Goal: Transaction & Acquisition: Purchase product/service

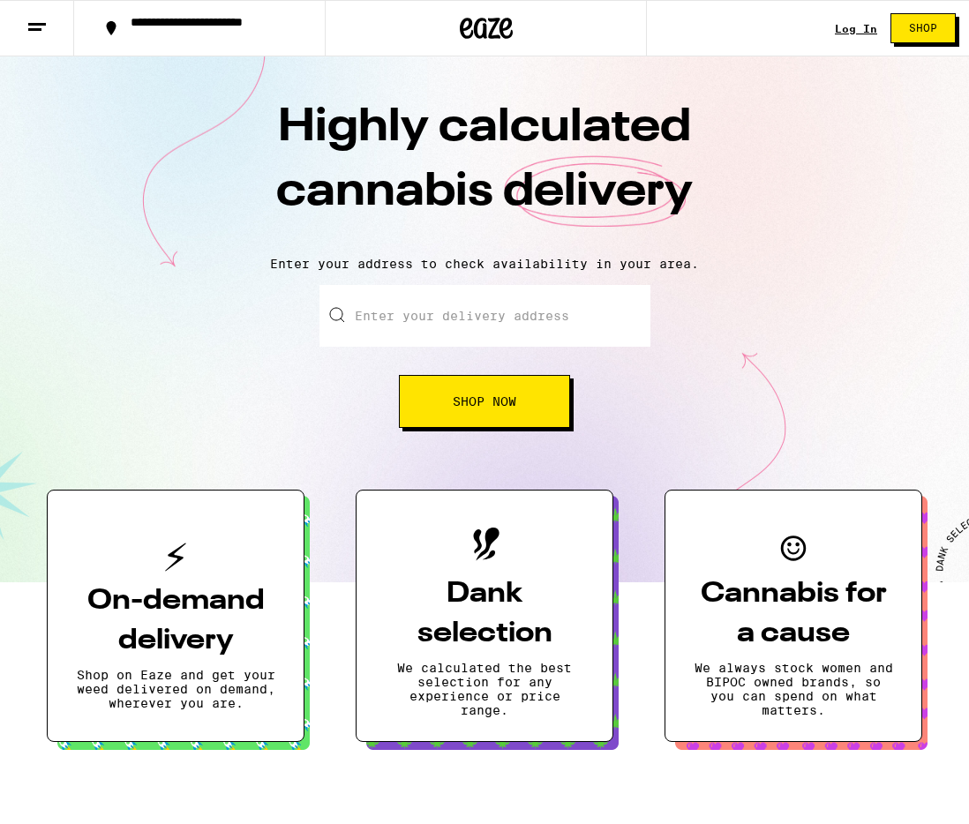
click at [848, 27] on link "Log In" at bounding box center [856, 28] width 42 height 11
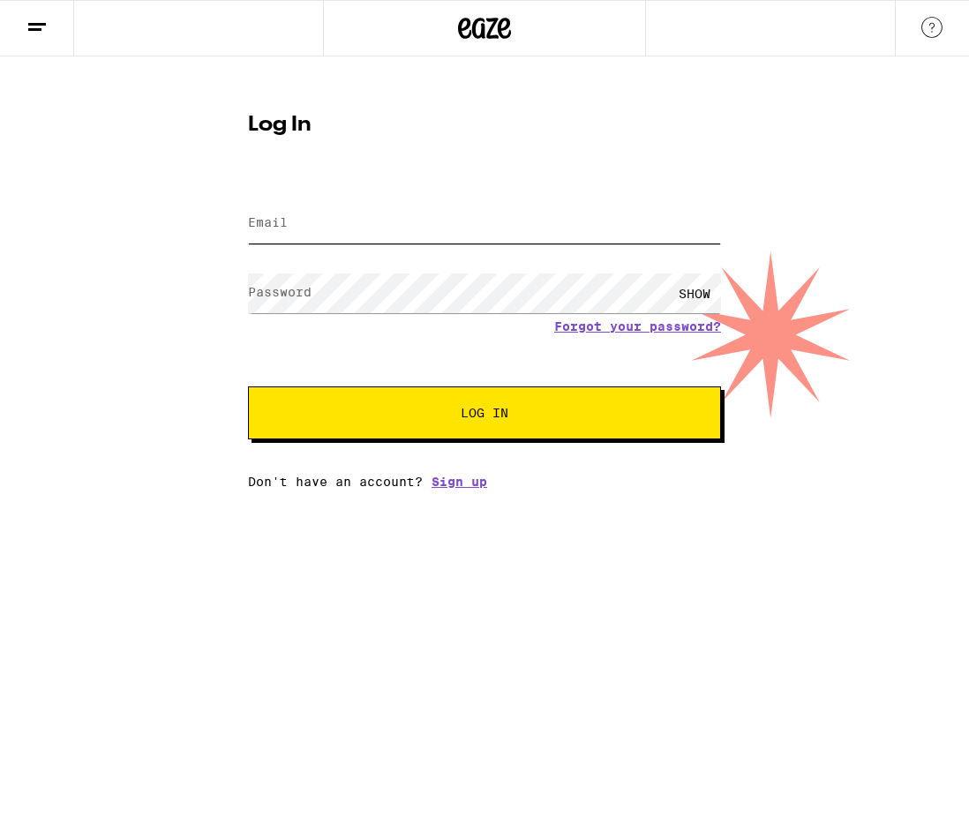
click at [447, 230] on input "Email" at bounding box center [484, 224] width 473 height 40
type input "[PERSON_NAME][EMAIL_ADDRESS][PERSON_NAME][DOMAIN_NAME]"
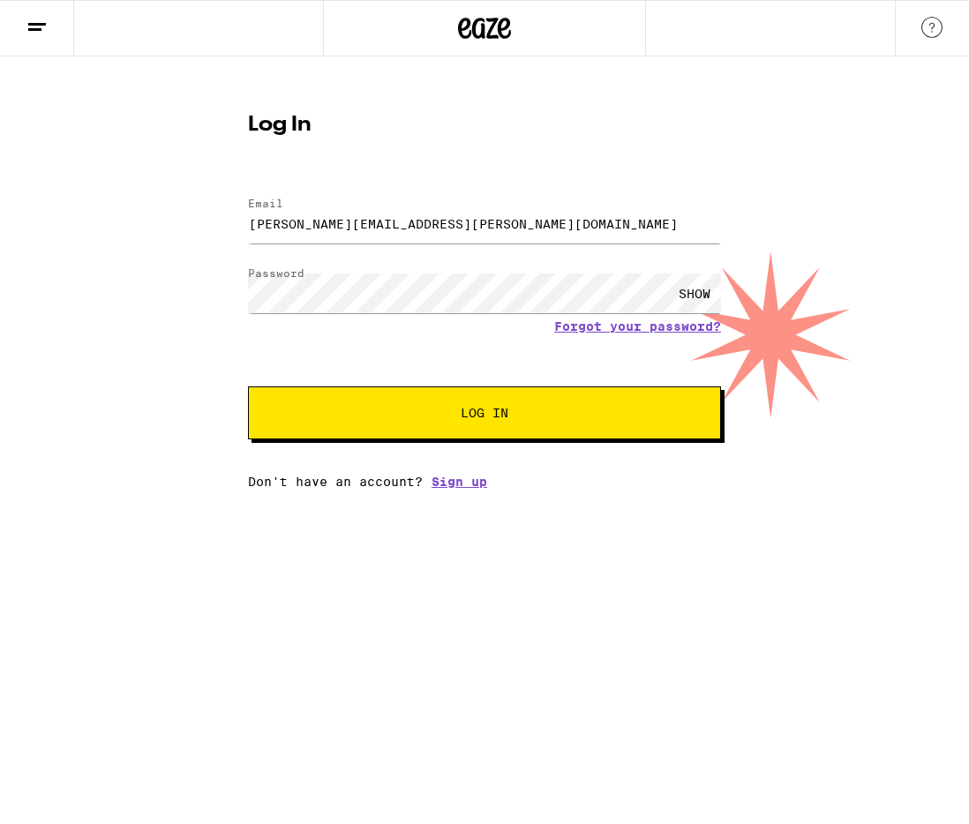
click at [380, 424] on button "Log In" at bounding box center [484, 413] width 473 height 53
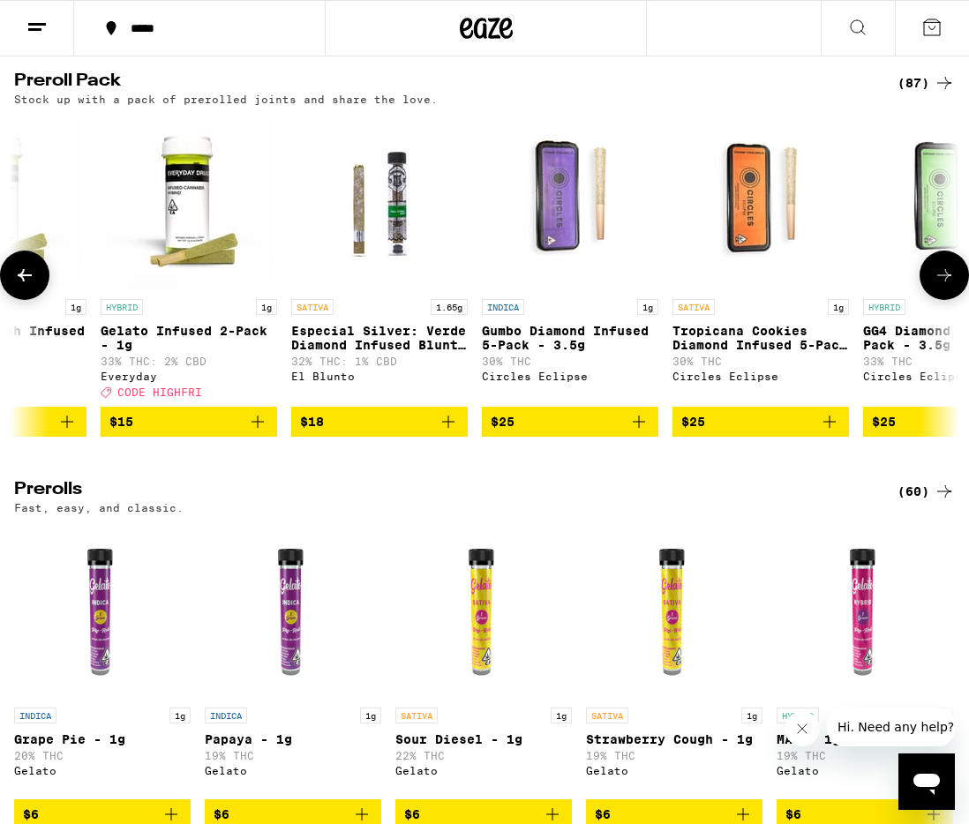
scroll to position [0, 719]
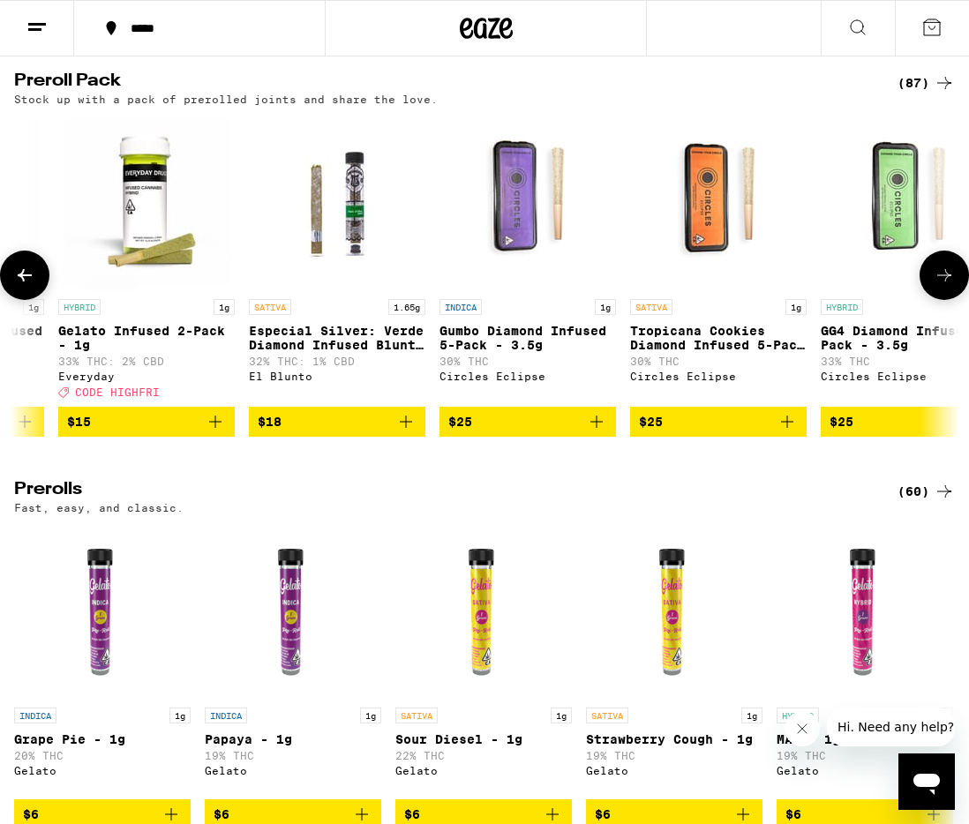
click at [351, 290] on img "Open page for Especial Silver: Verde Diamond Infused Blunt - 1.65g from El Blun…" at bounding box center [337, 202] width 177 height 177
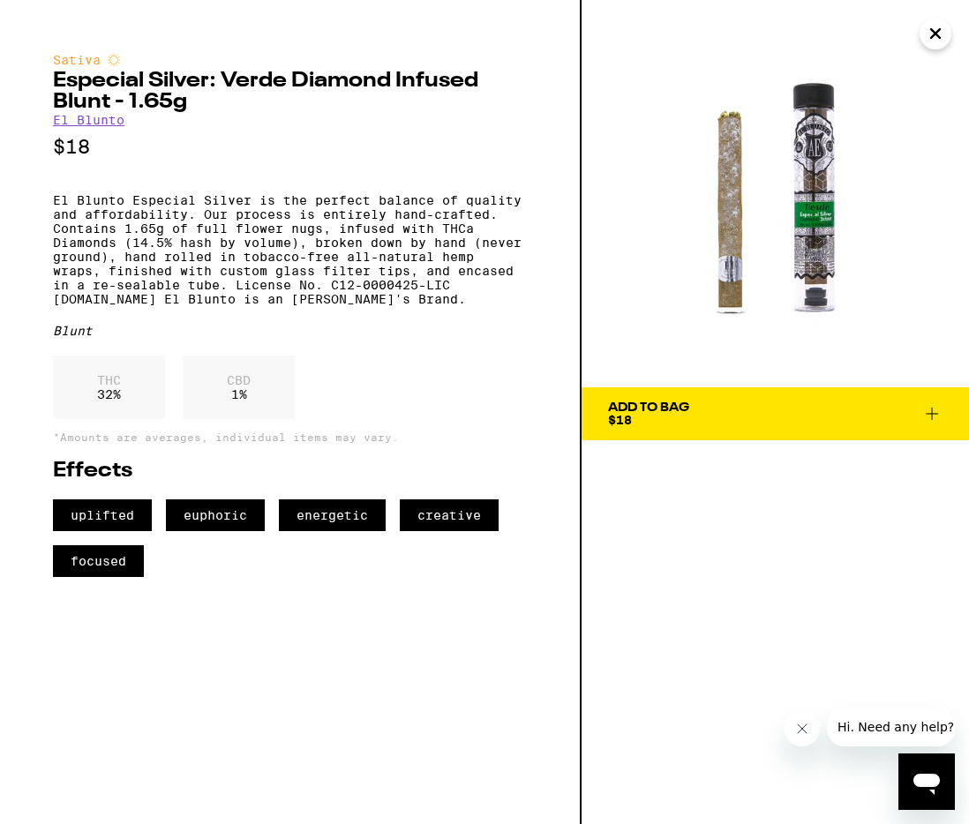
click at [941, 39] on icon "Close" at bounding box center [935, 33] width 21 height 26
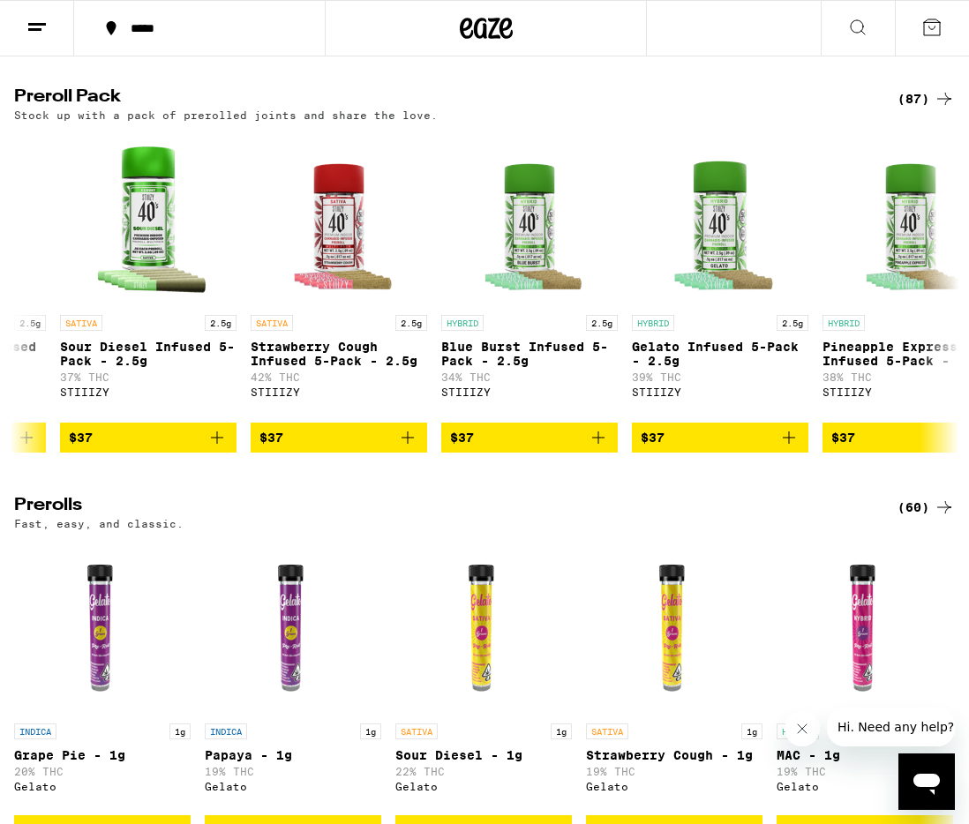
scroll to position [4724, 0]
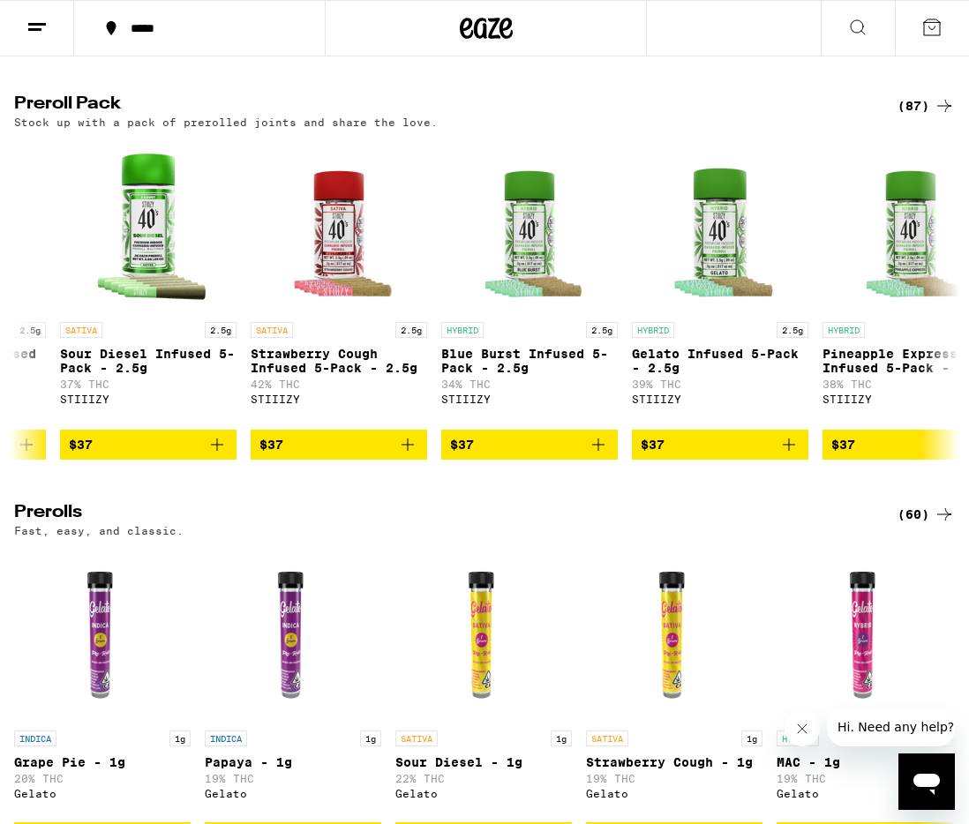
click at [846, 21] on button at bounding box center [858, 29] width 74 height 56
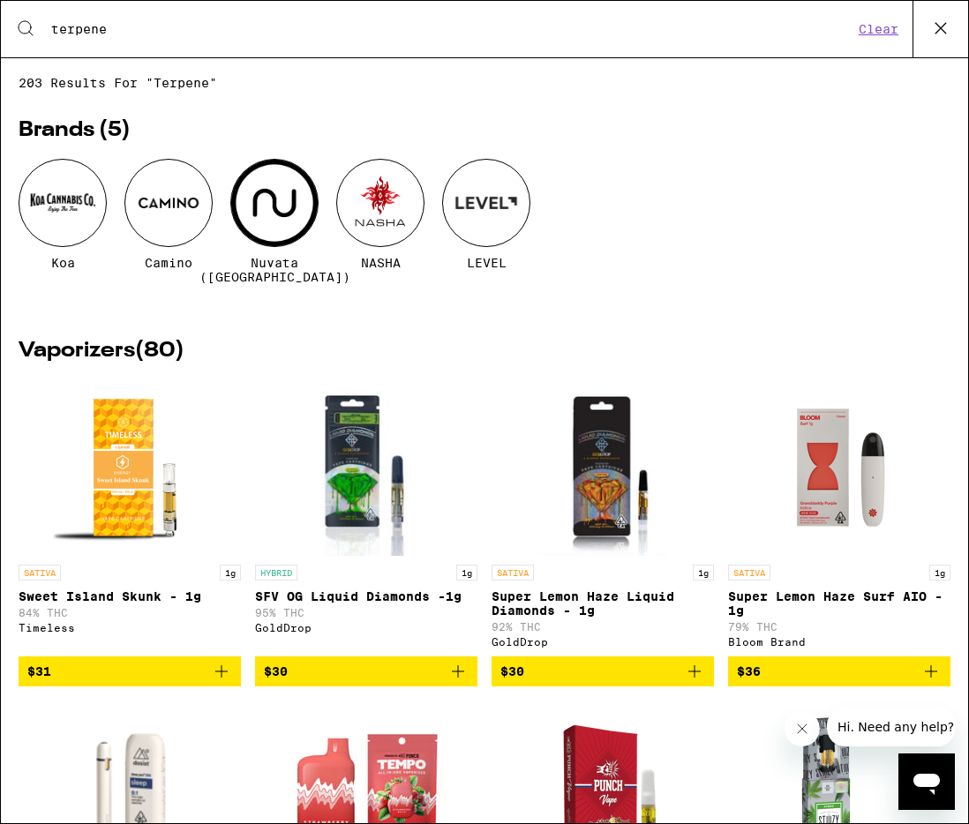
type input "terpene"
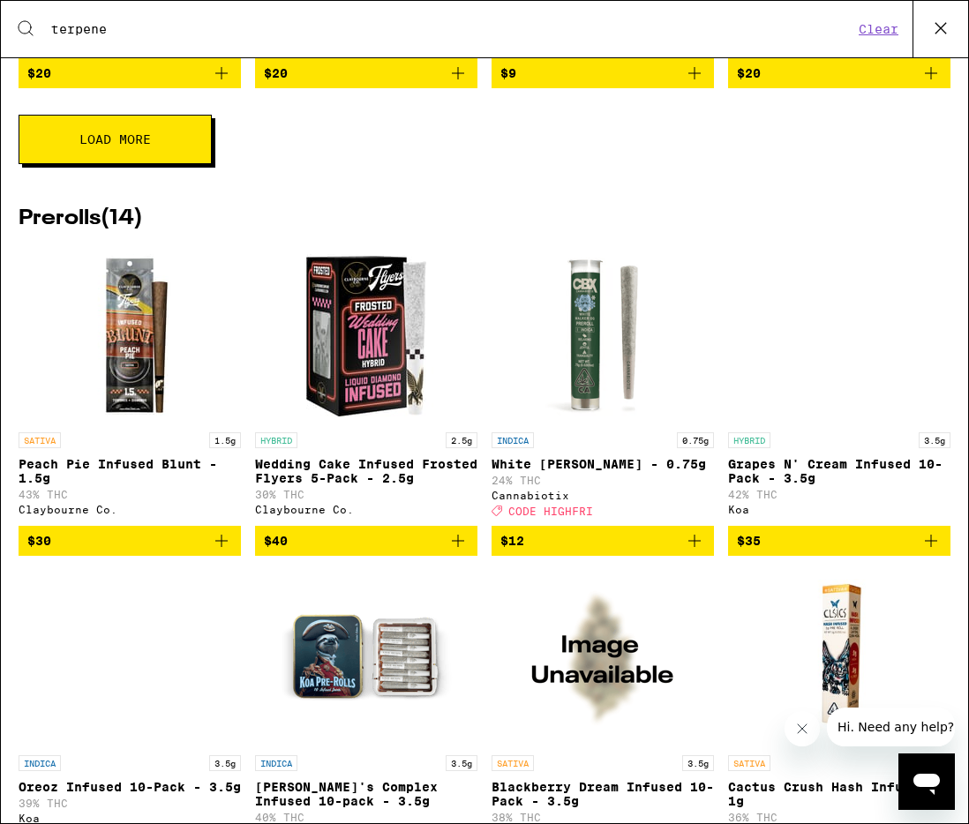
scroll to position [1731, 0]
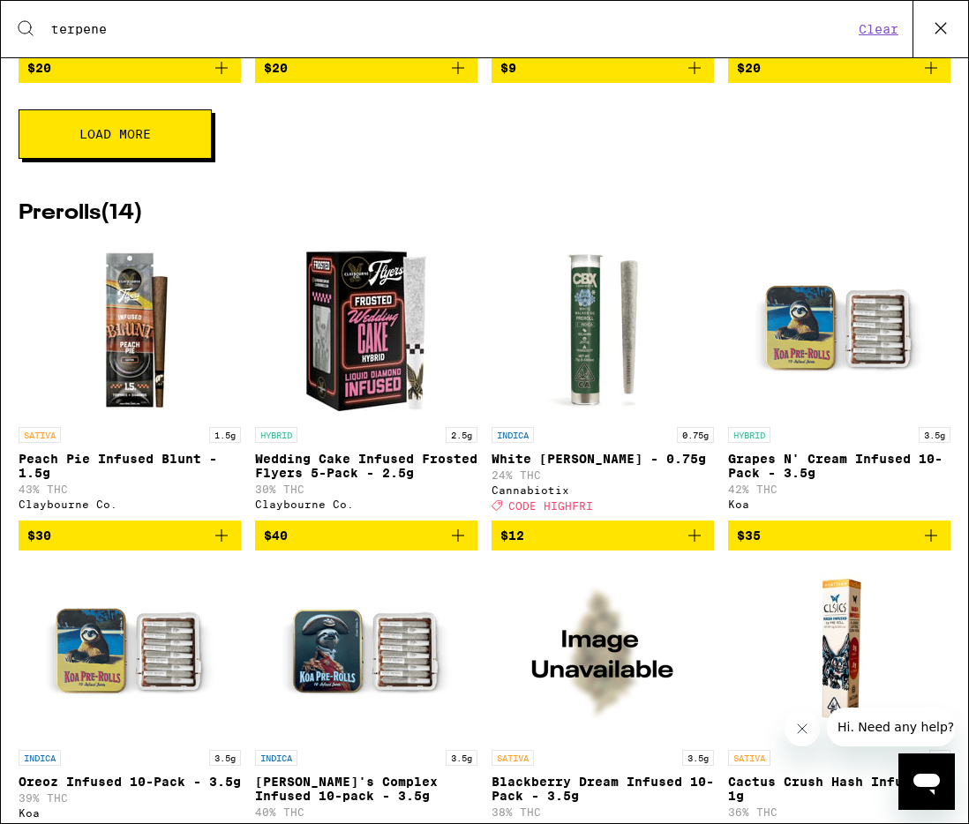
click at [595, 336] on img "Open page for White Walker OG - 0.75g from Cannabiotix" at bounding box center [603, 330] width 177 height 177
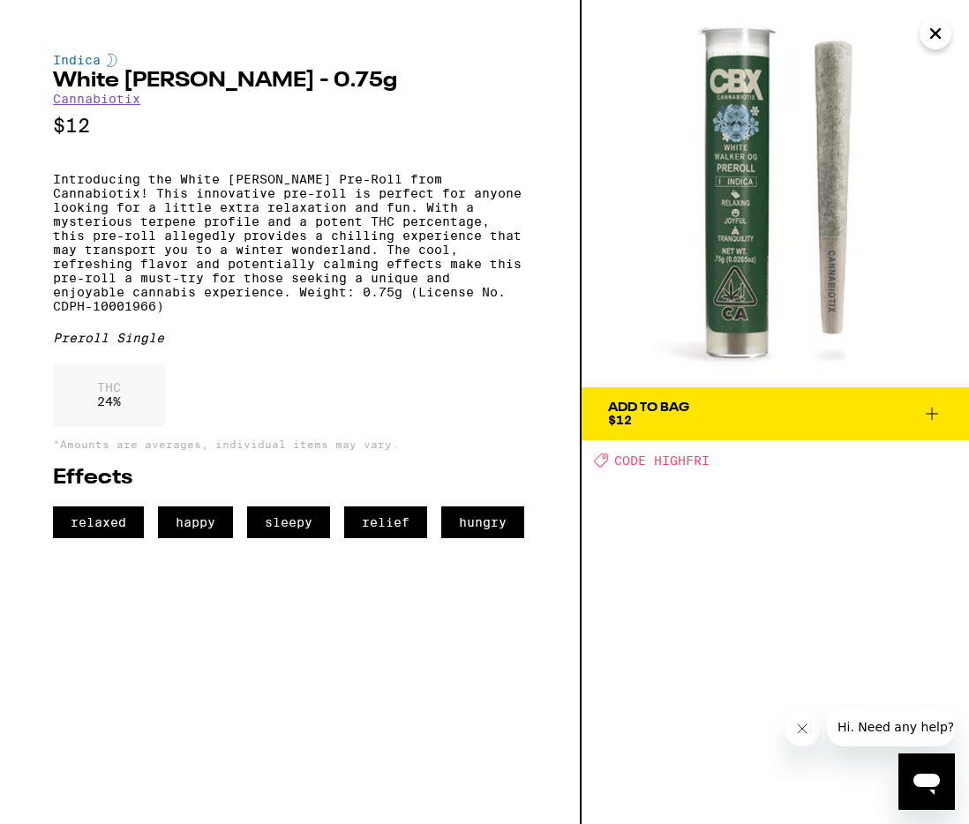
click at [921, 35] on button "Close" at bounding box center [936, 34] width 32 height 32
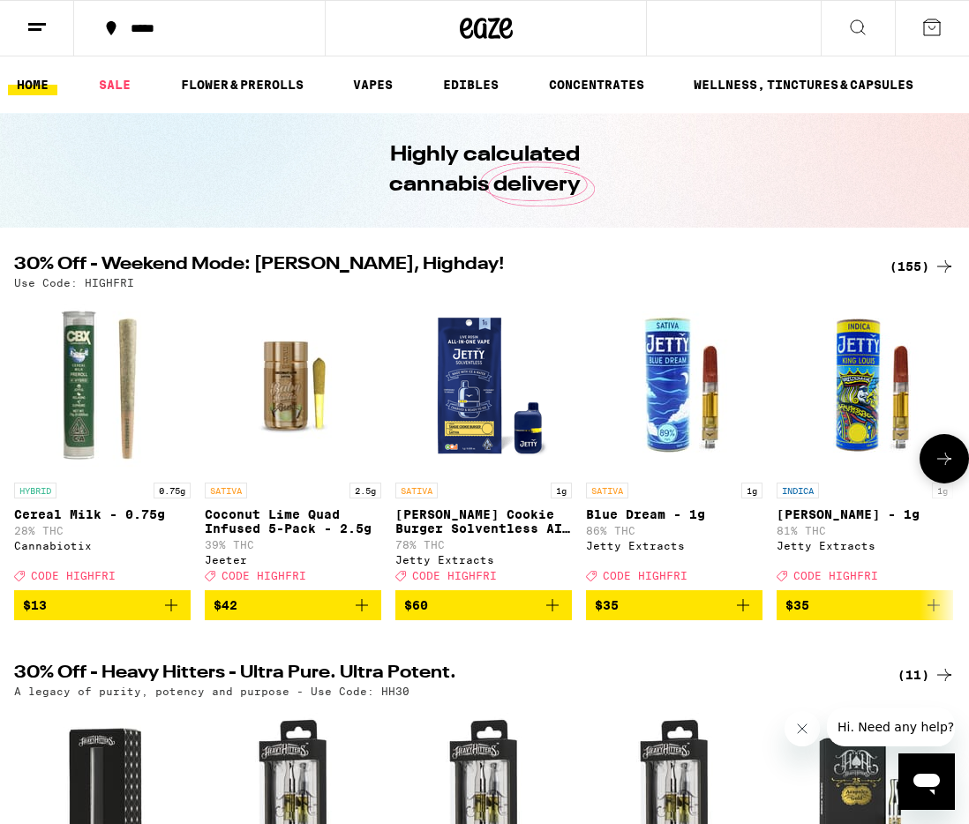
click at [79, 395] on img "Open page for Cereal Milk - 0.75g from Cannabiotix" at bounding box center [102, 385] width 177 height 177
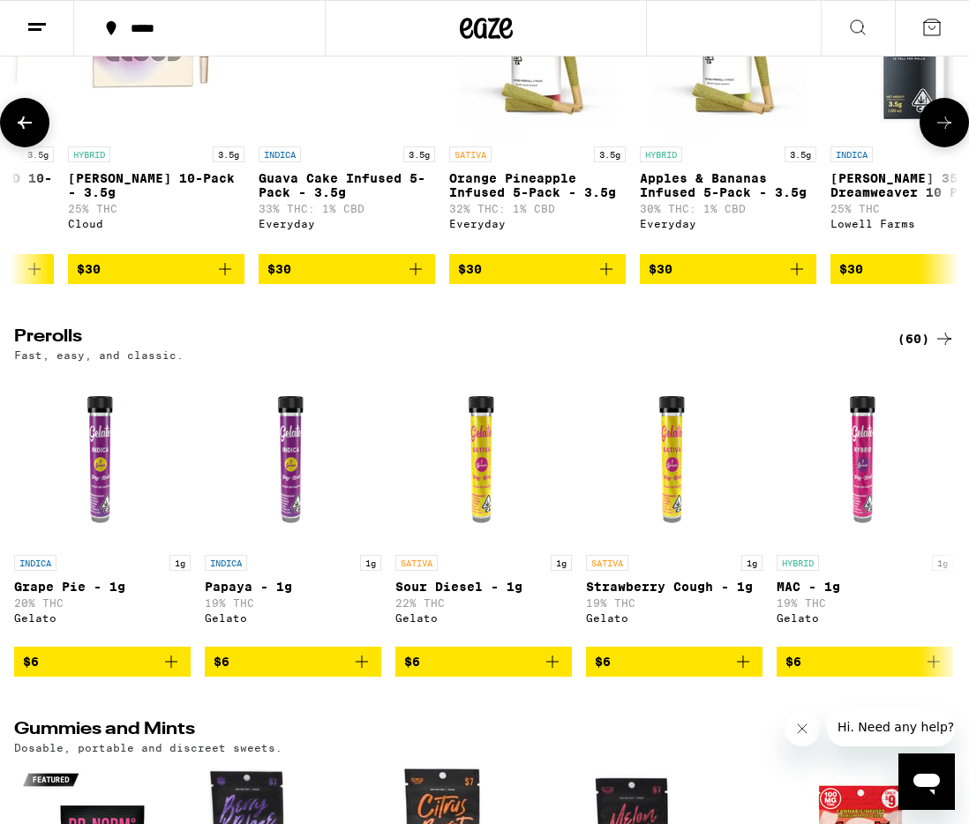
scroll to position [0, 3570]
click at [340, 138] on img "Open page for Guava Cake Infused 5-Pack - 3.5g from Everyday" at bounding box center [346, 49] width 177 height 177
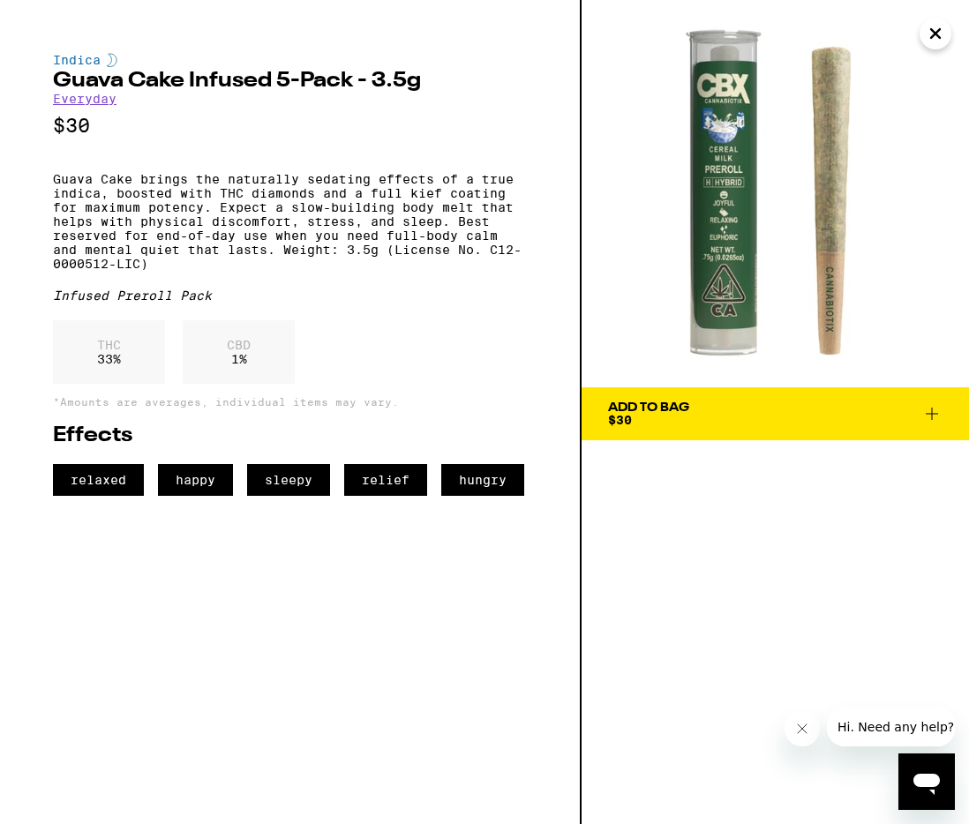
click at [936, 37] on icon "Close" at bounding box center [935, 33] width 21 height 26
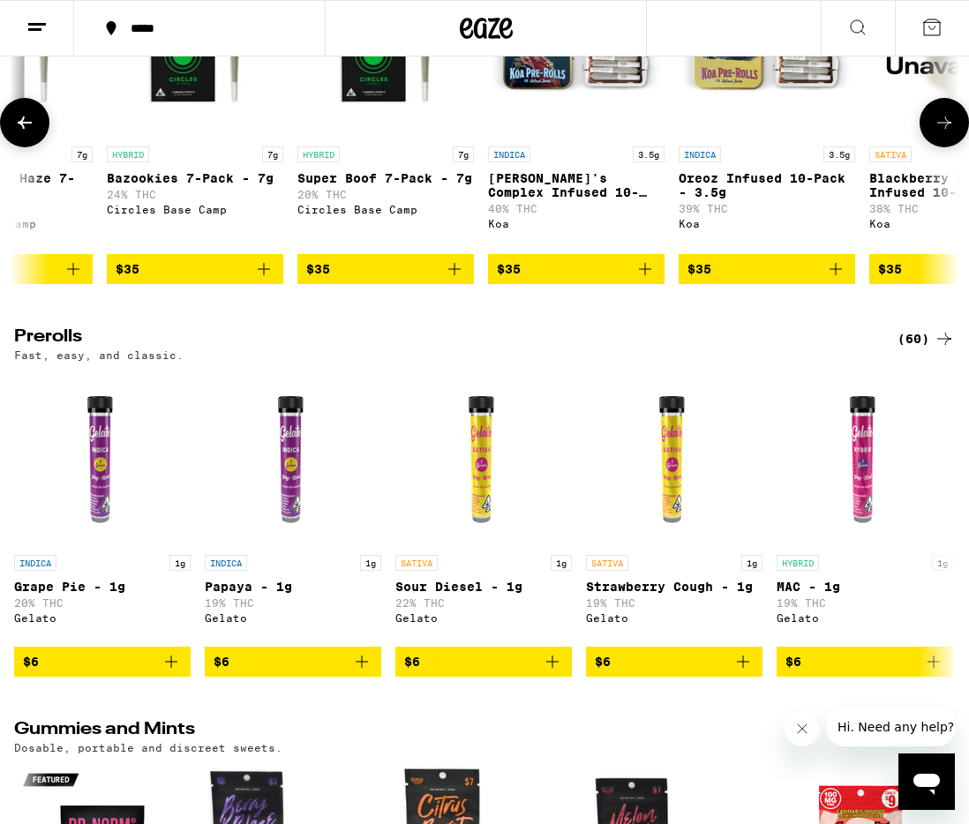
scroll to position [4901, 0]
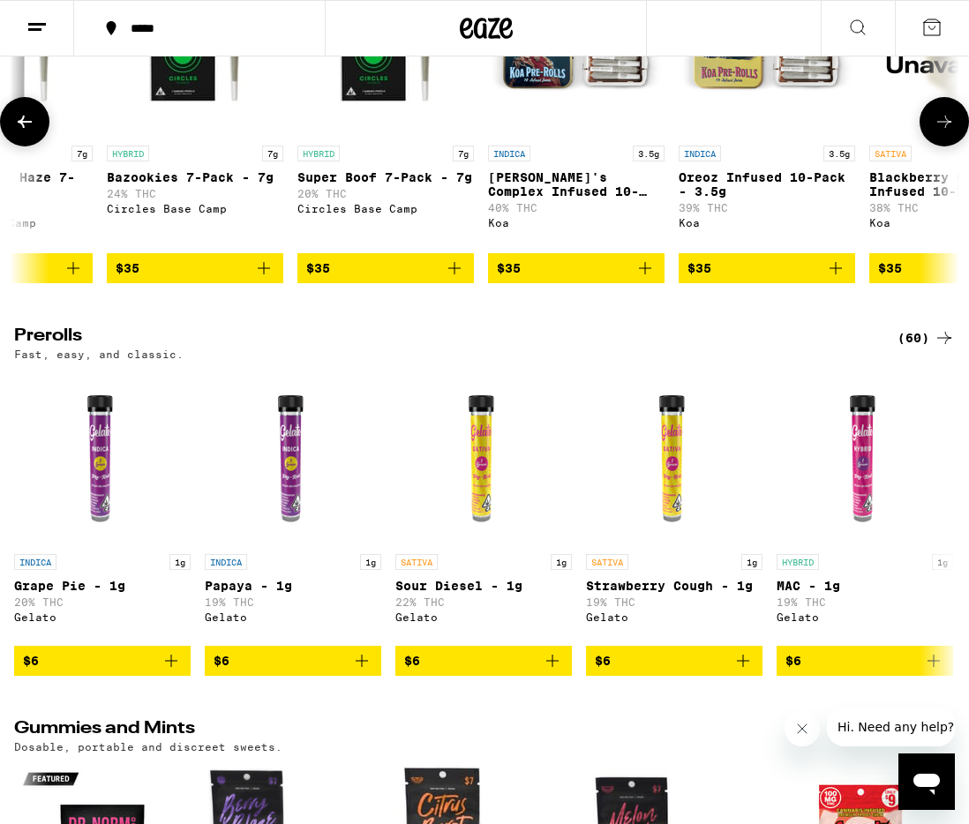
click at [583, 137] on img "Open page for Napoleon's Complex Infused 10-pack - 3.5g from Koa" at bounding box center [576, 48] width 177 height 177
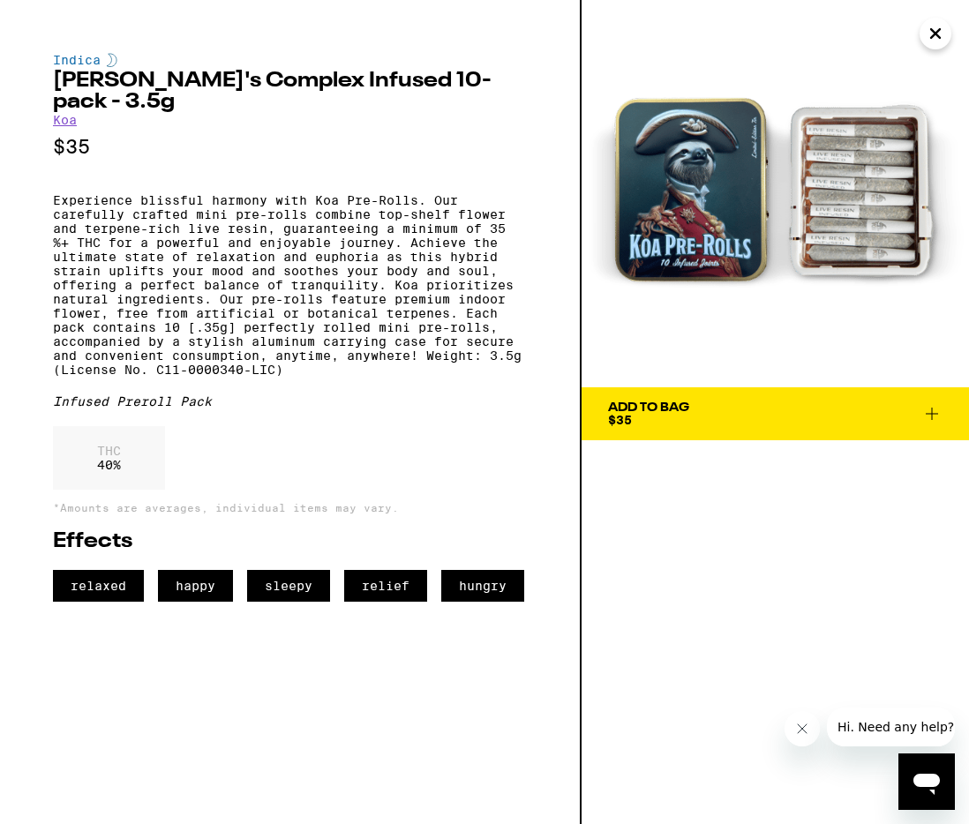
click at [723, 418] on span "Add To Bag $35" at bounding box center [775, 414] width 335 height 25
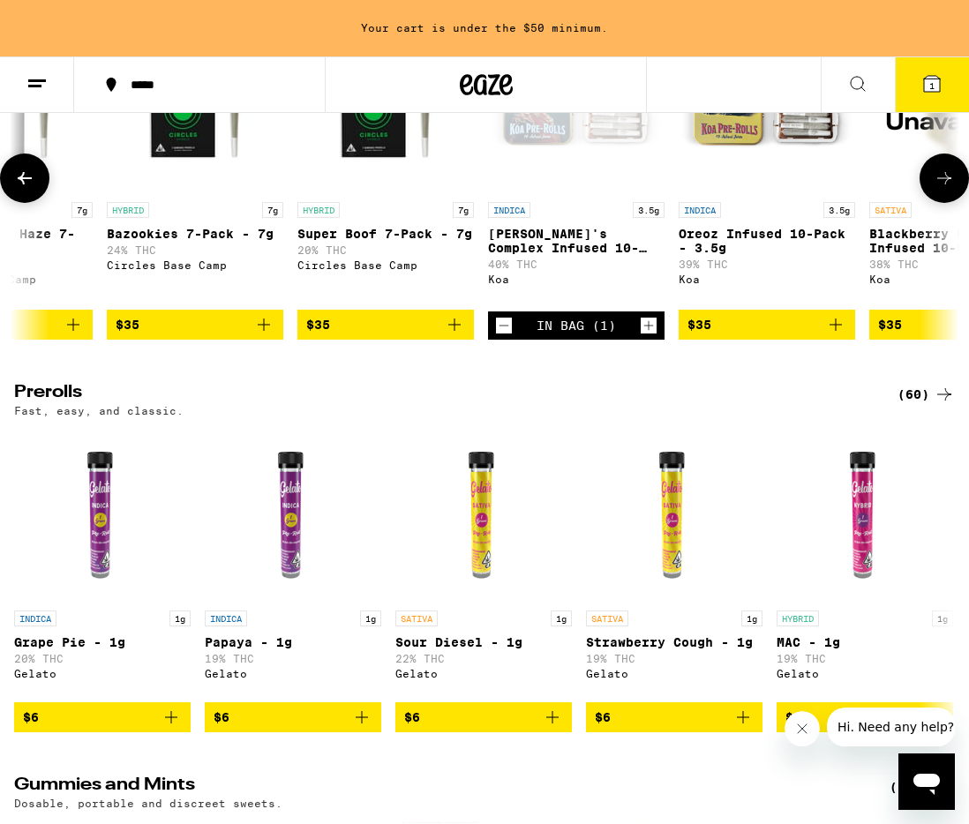
scroll to position [4957, 0]
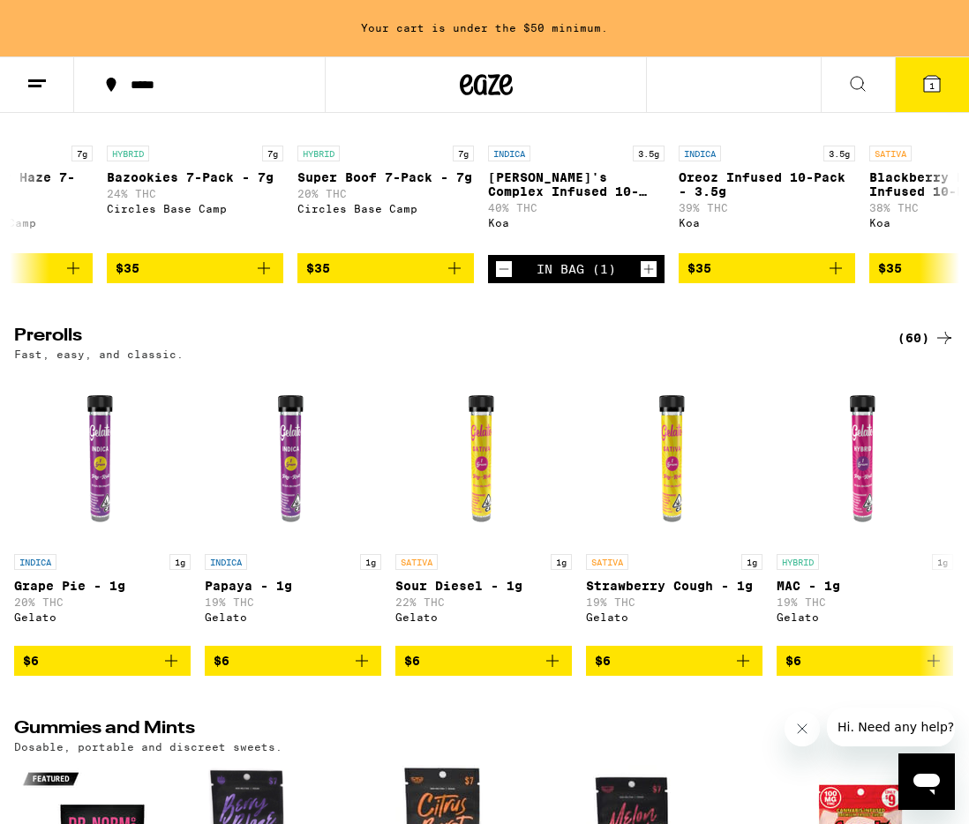
click at [239, 93] on button "*****" at bounding box center [199, 84] width 251 height 53
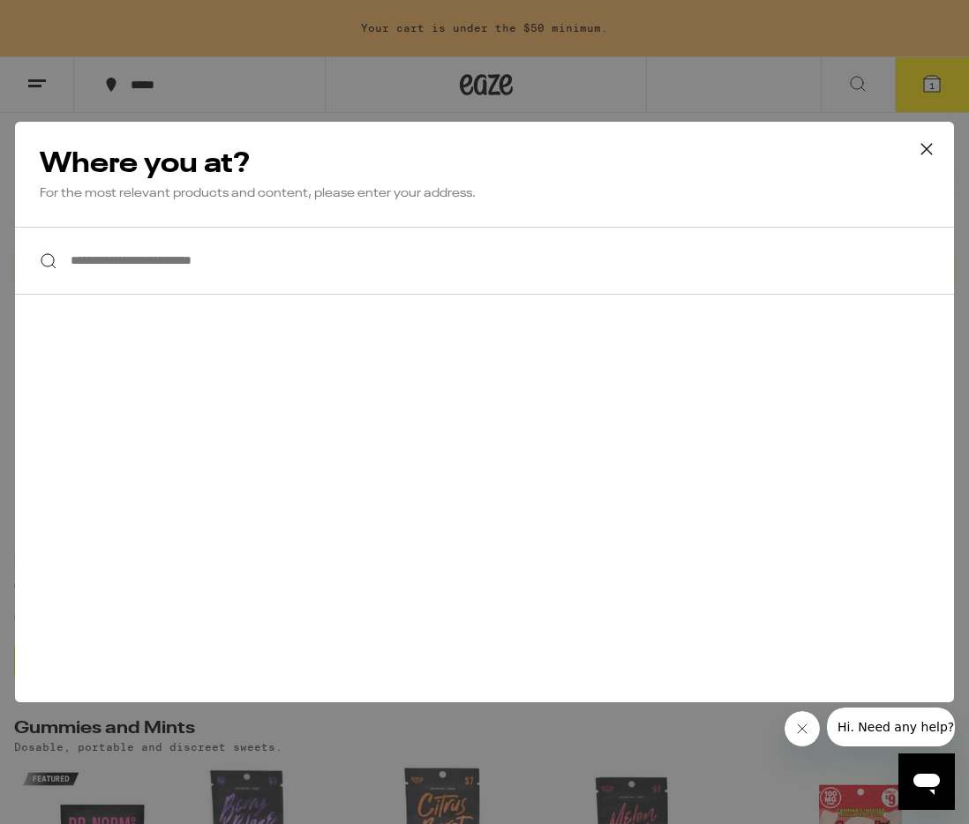
click at [244, 280] on input "**********" at bounding box center [484, 261] width 939 height 68
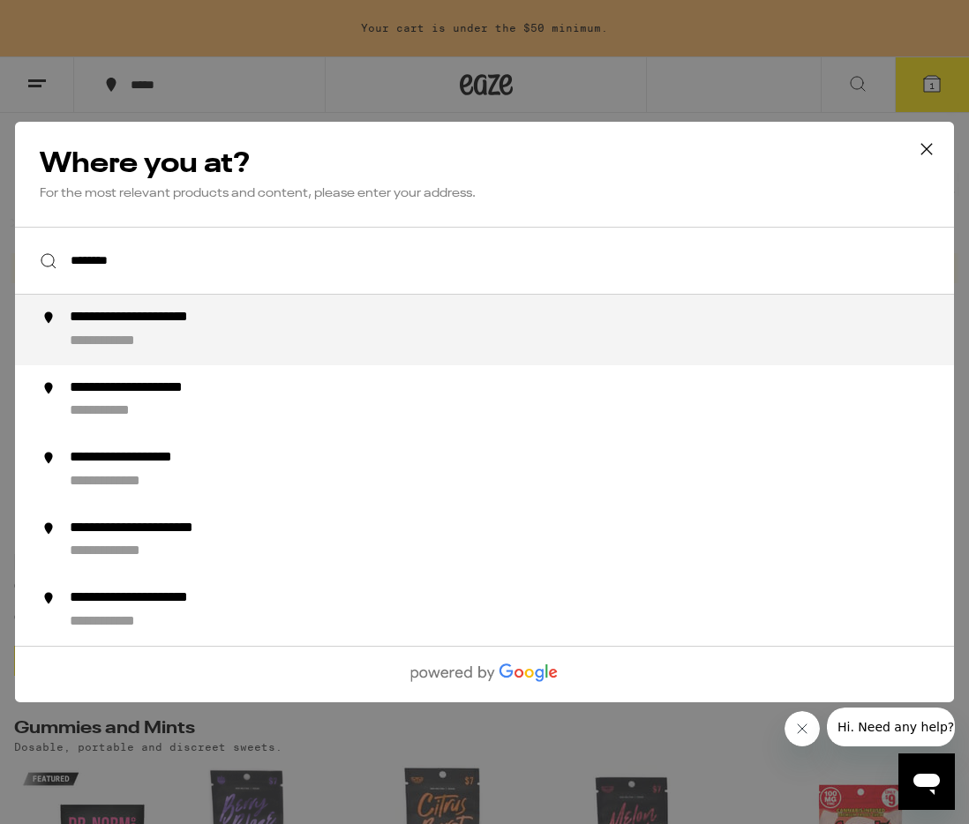
type input "**********"
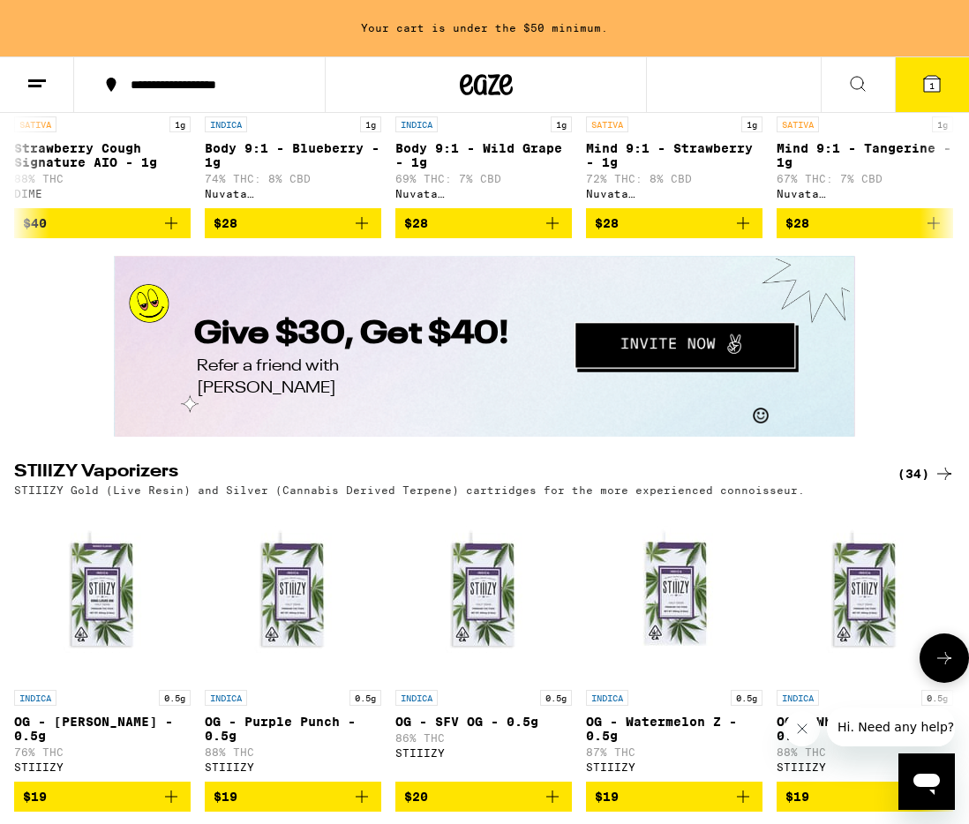
scroll to position [2998, 0]
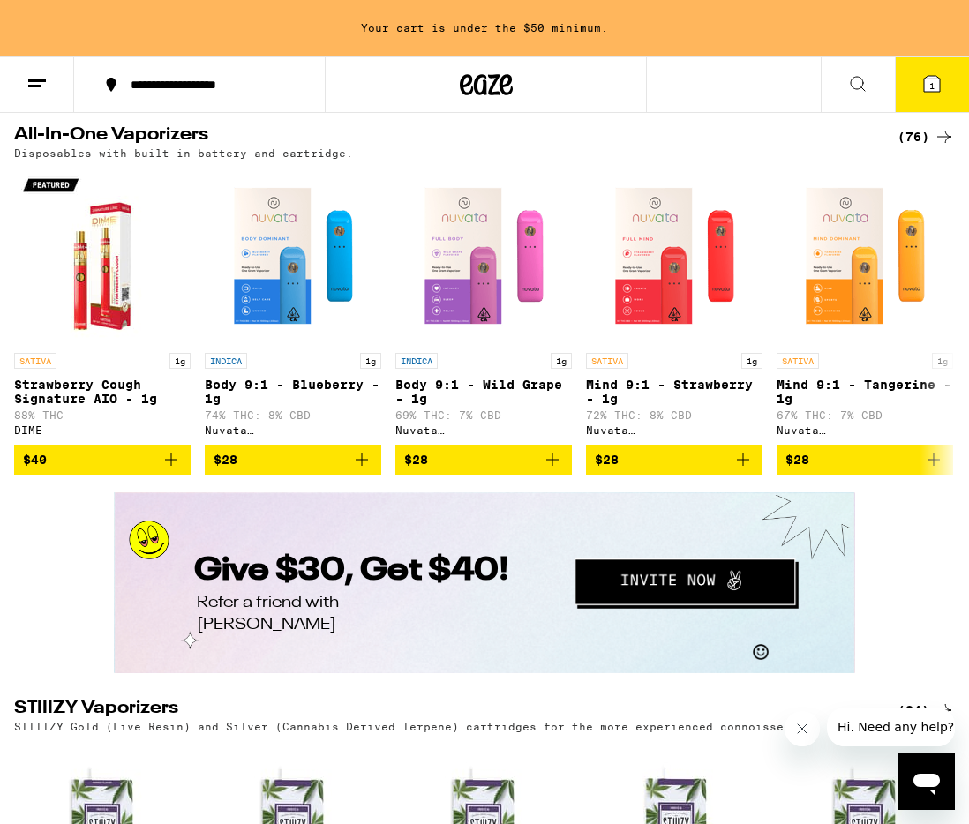
click at [837, 82] on button at bounding box center [858, 85] width 74 height 56
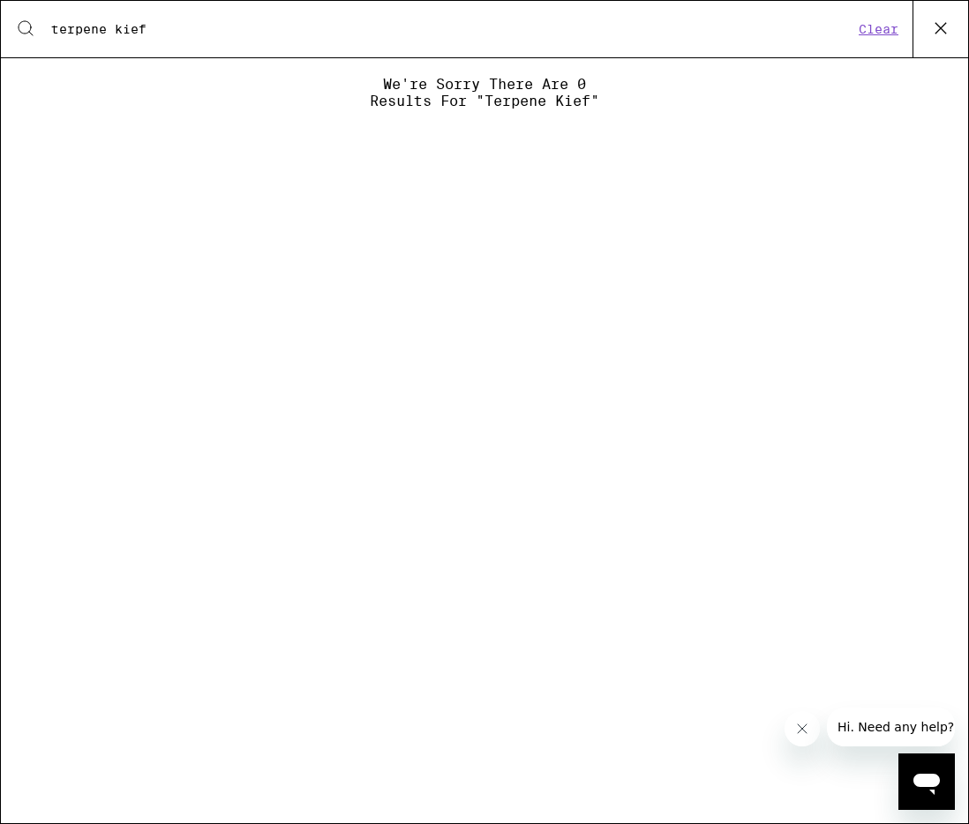
drag, startPoint x: 235, startPoint y: 40, endPoint x: 84, endPoint y: 33, distance: 151.1
click at [83, 33] on div "Search for Products terpene kief Clear" at bounding box center [484, 29] width 967 height 56
drag, startPoint x: 137, startPoint y: 29, endPoint x: 56, endPoint y: 20, distance: 81.7
click at [56, 21] on input "terpene kief" at bounding box center [451, 29] width 803 height 16
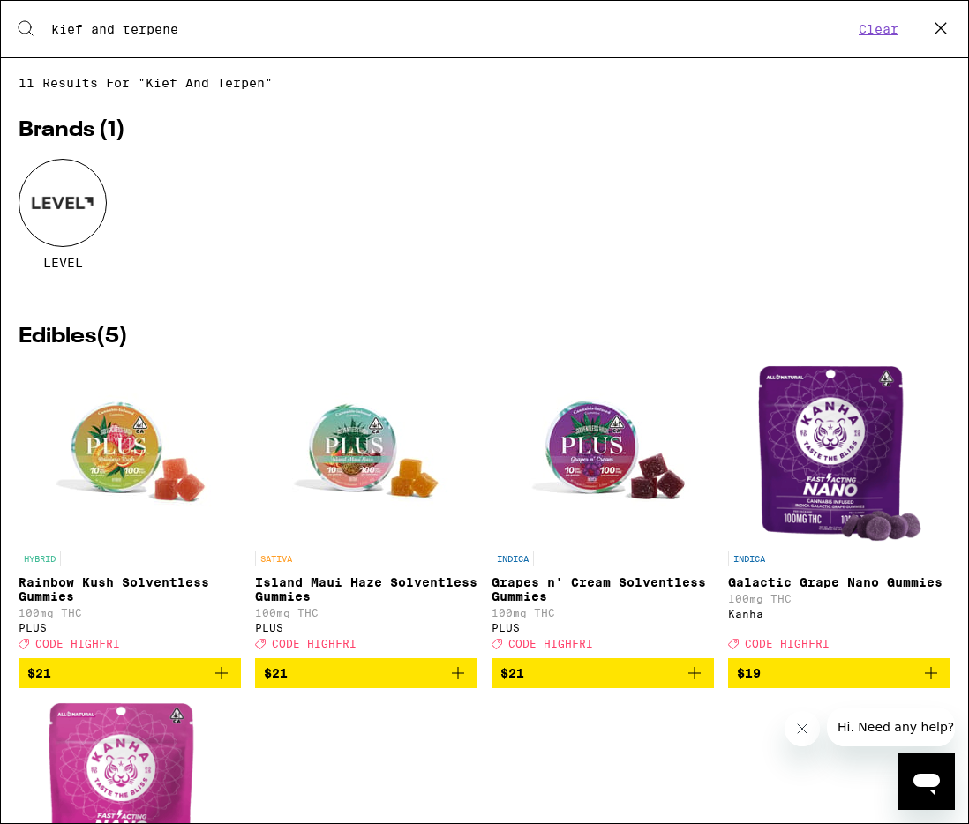
type input "kief and terpene"
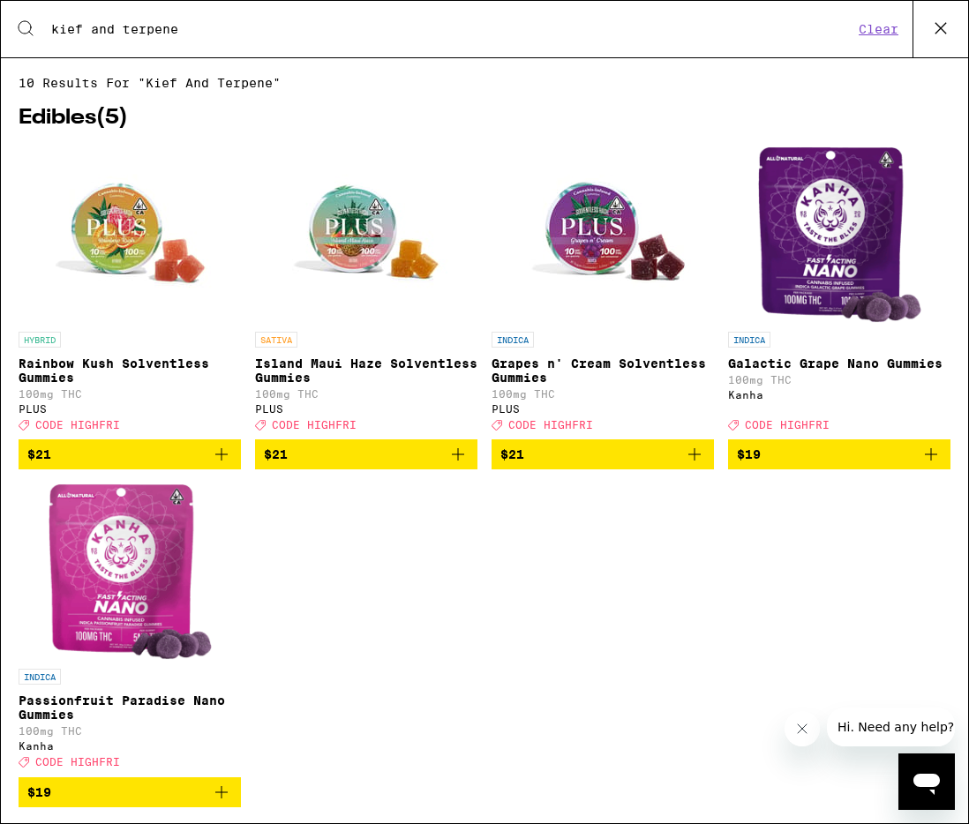
click at [933, 32] on icon at bounding box center [941, 28] width 26 height 26
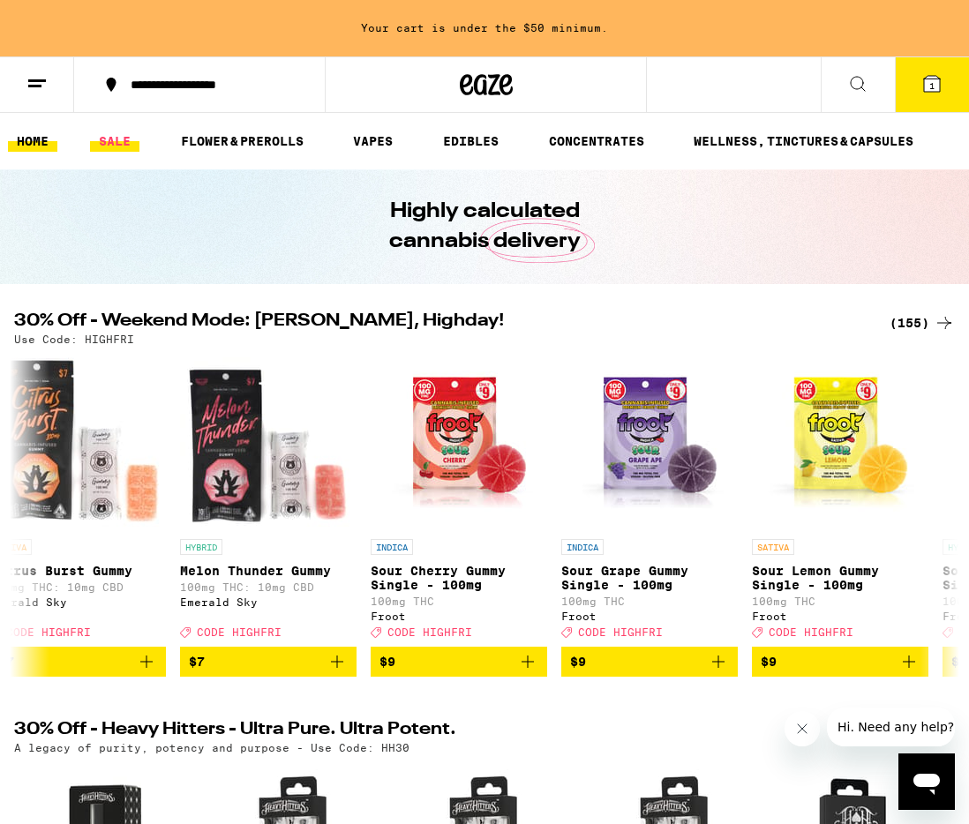
click at [118, 140] on link "SALE" at bounding box center [114, 141] width 49 height 21
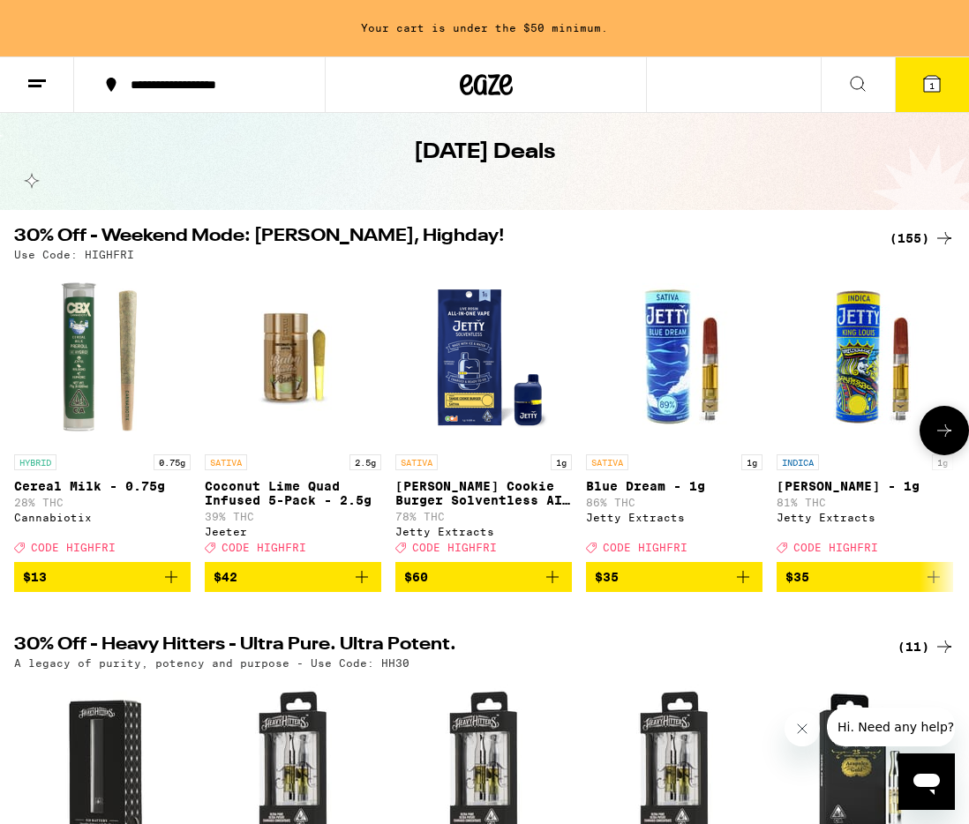
scroll to position [79, 0]
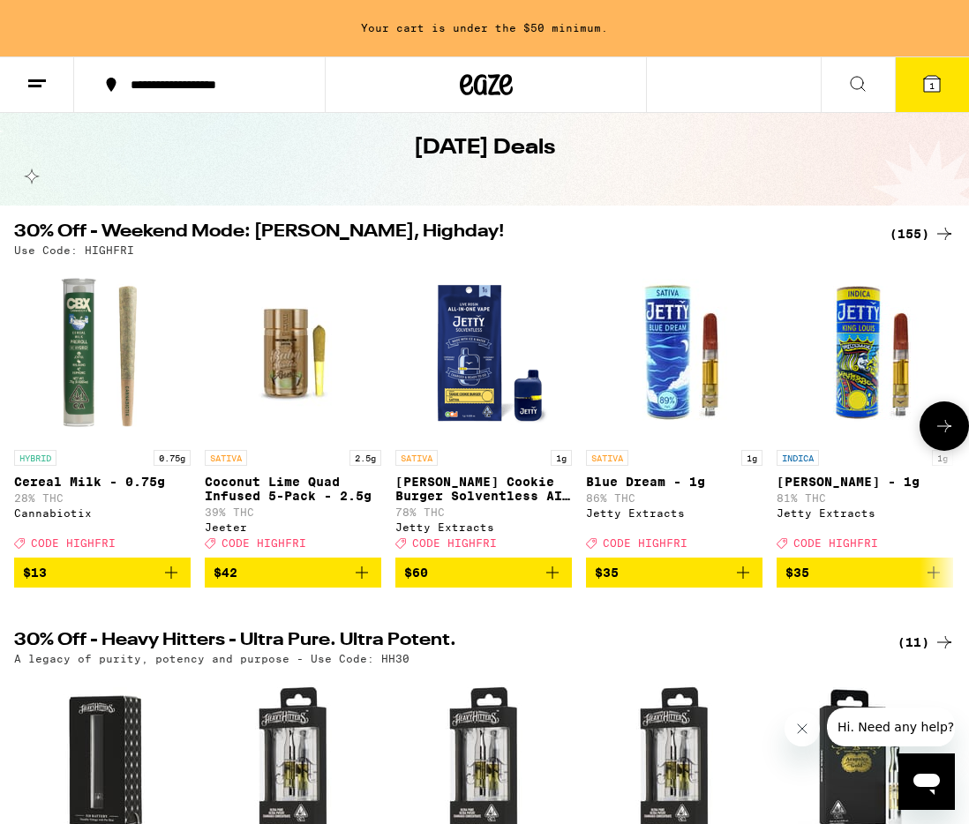
click at [285, 373] on img "Open page for Coconut Lime Quad Infused 5-Pack - 2.5g from Jeeter" at bounding box center [293, 353] width 177 height 177
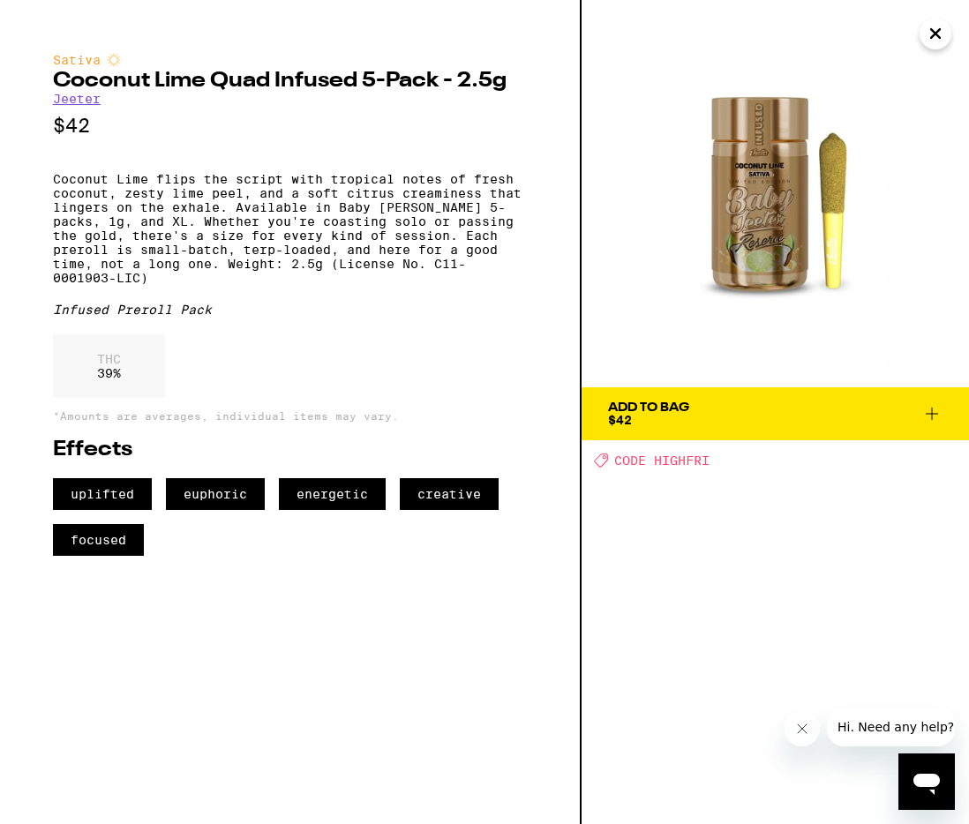
click at [772, 216] on img at bounding box center [776, 194] width 388 height 388
click at [763, 409] on span "Add To Bag $42" at bounding box center [775, 414] width 335 height 25
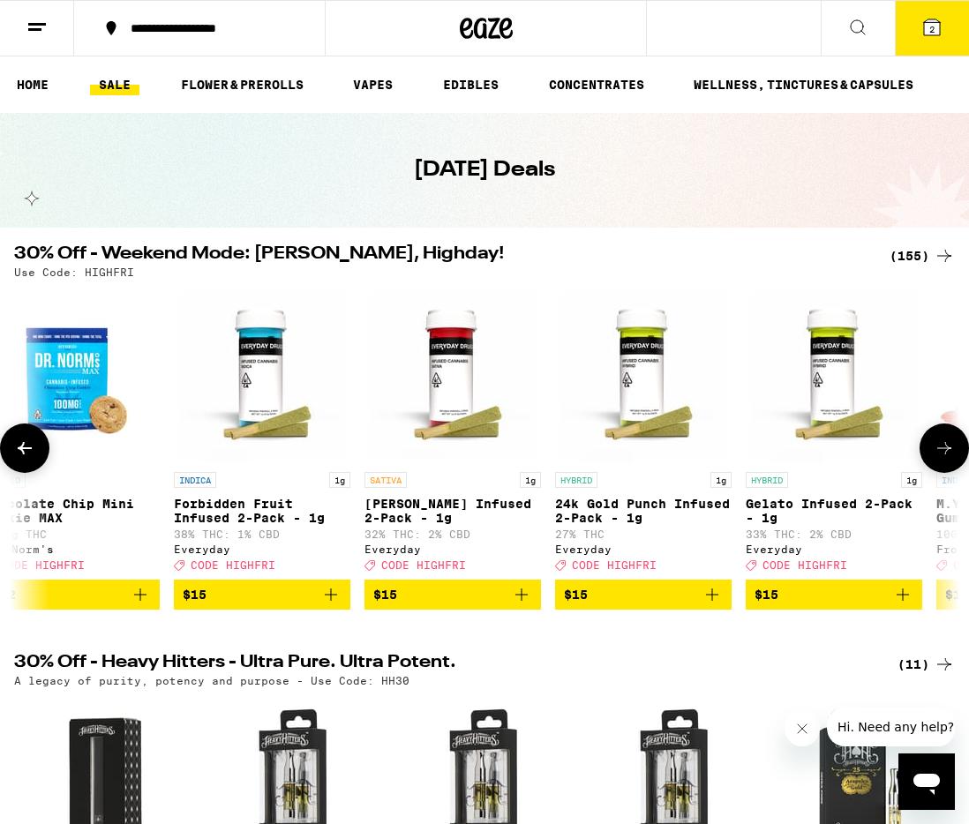
scroll to position [0, 8990]
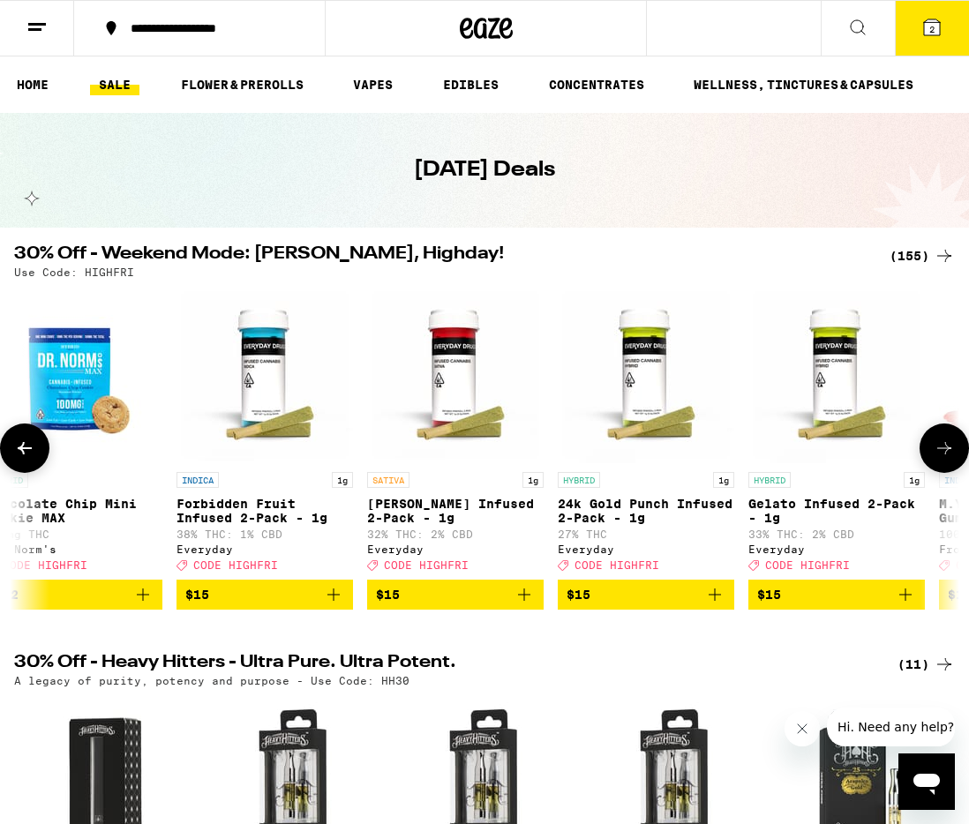
click at [280, 606] on span "$15" at bounding box center [264, 594] width 159 height 21
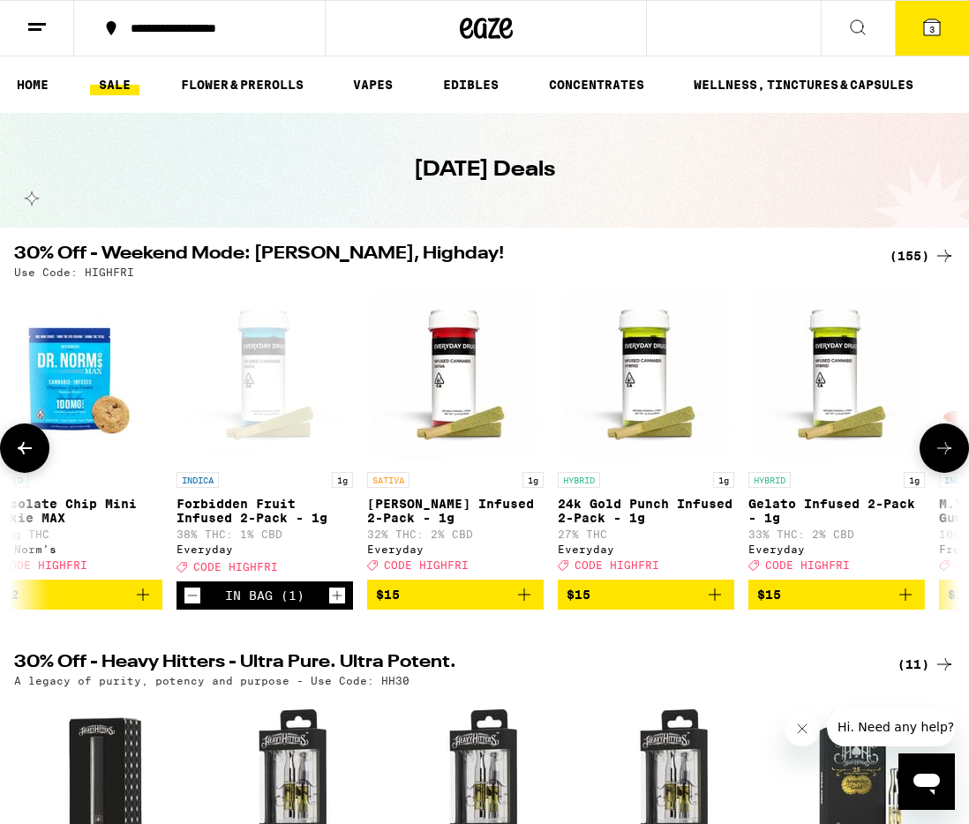
click at [704, 606] on icon "Add to bag" at bounding box center [714, 594] width 21 height 21
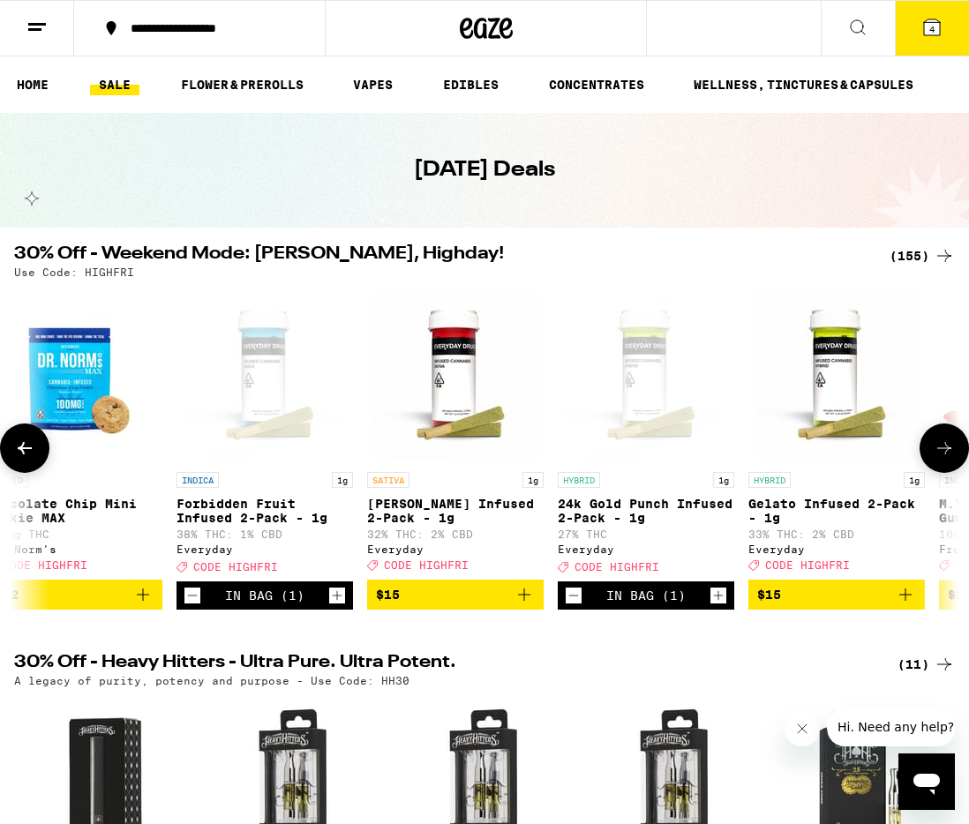
click at [494, 606] on span "$15" at bounding box center [455, 594] width 159 height 21
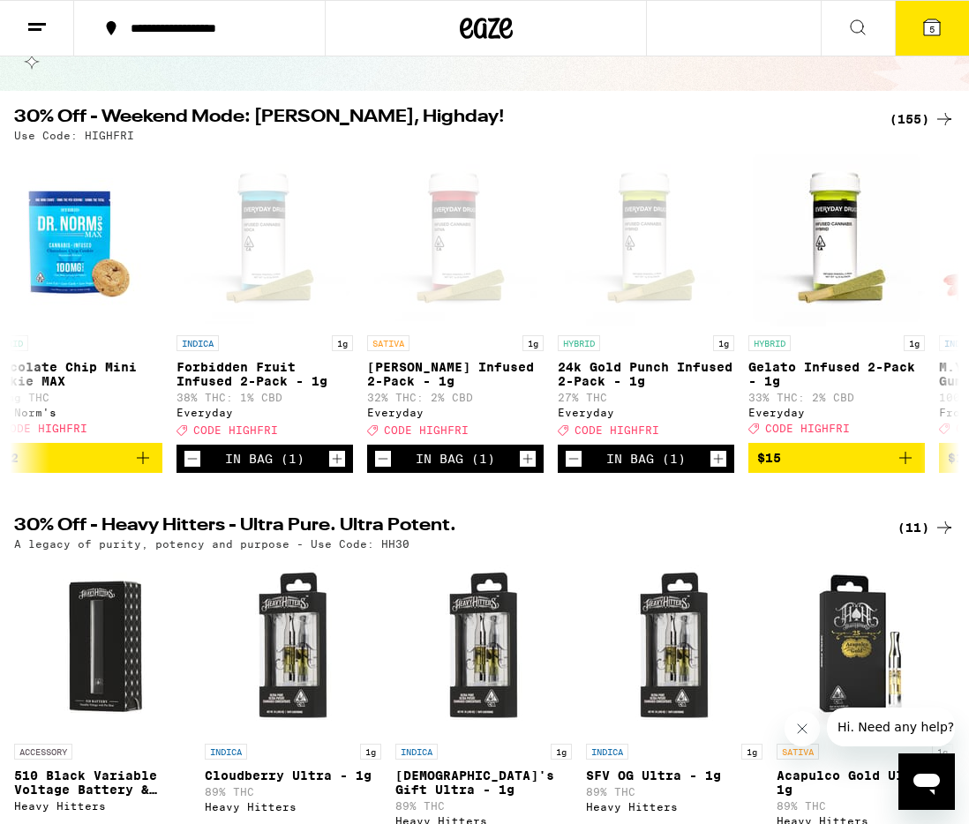
scroll to position [120, 0]
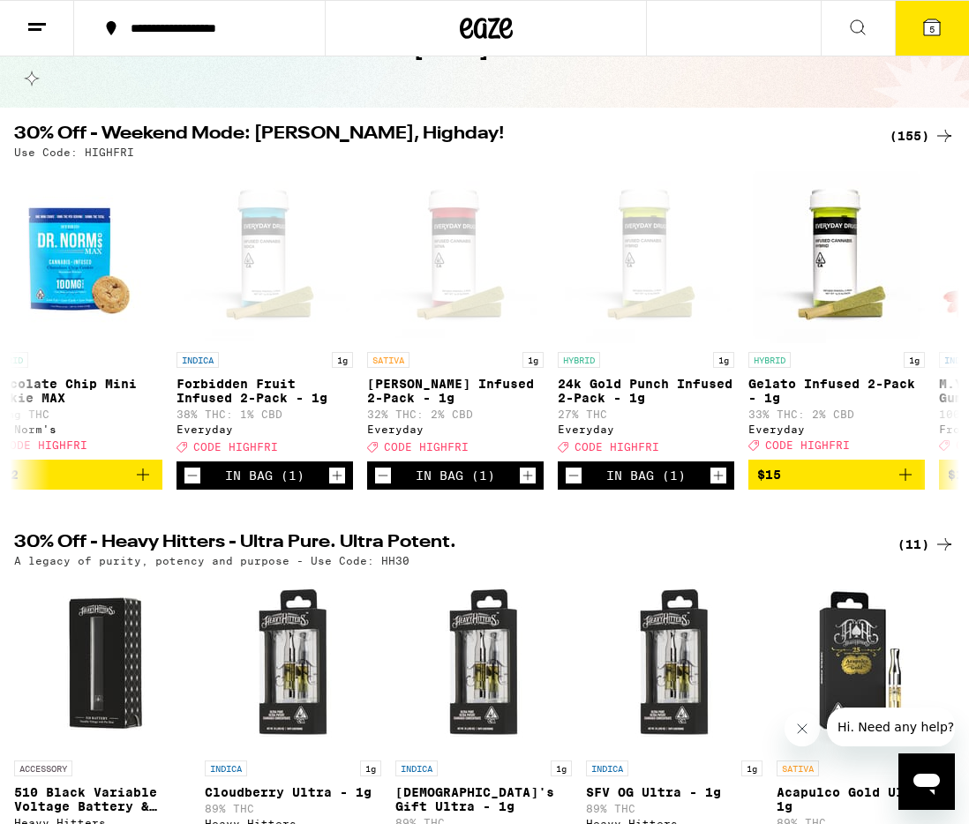
click at [935, 26] on icon at bounding box center [932, 27] width 16 height 16
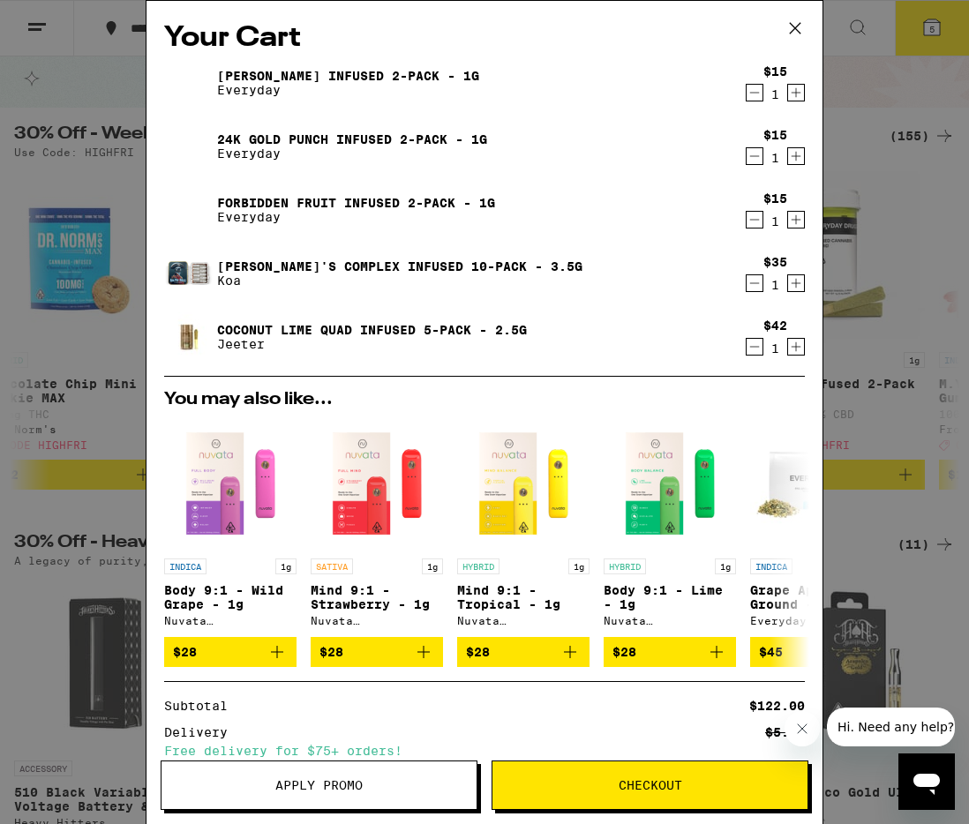
click at [757, 286] on icon "Decrement" at bounding box center [755, 283] width 16 height 21
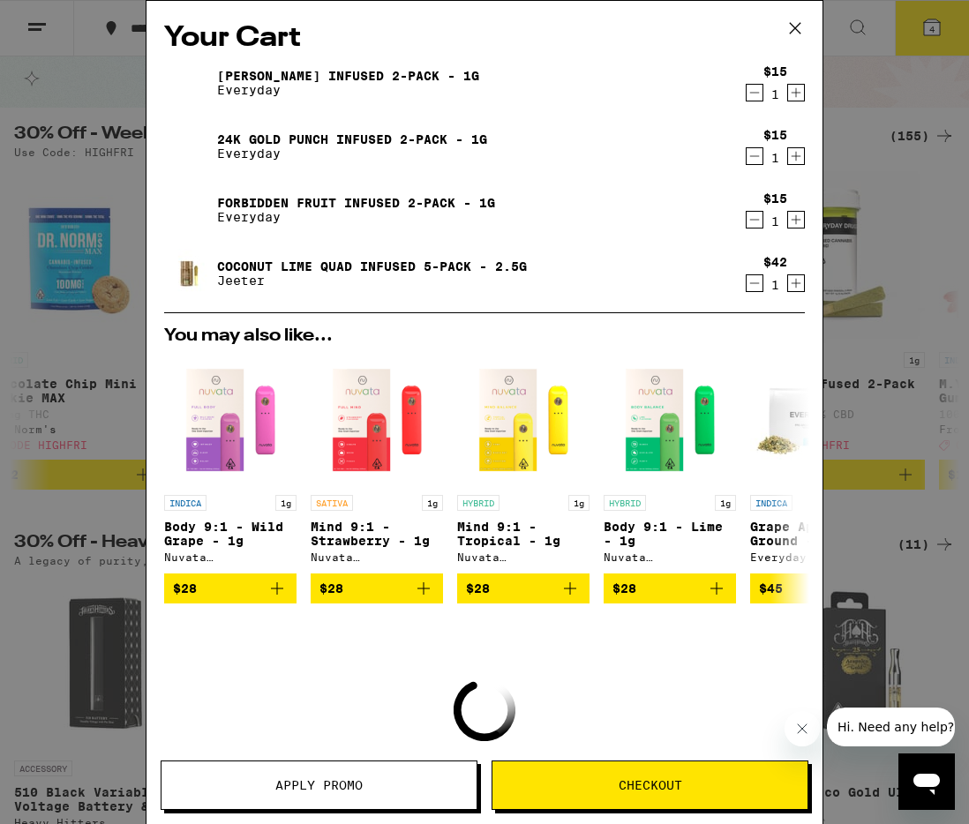
click at [754, 288] on icon "Decrement" at bounding box center [755, 283] width 16 height 21
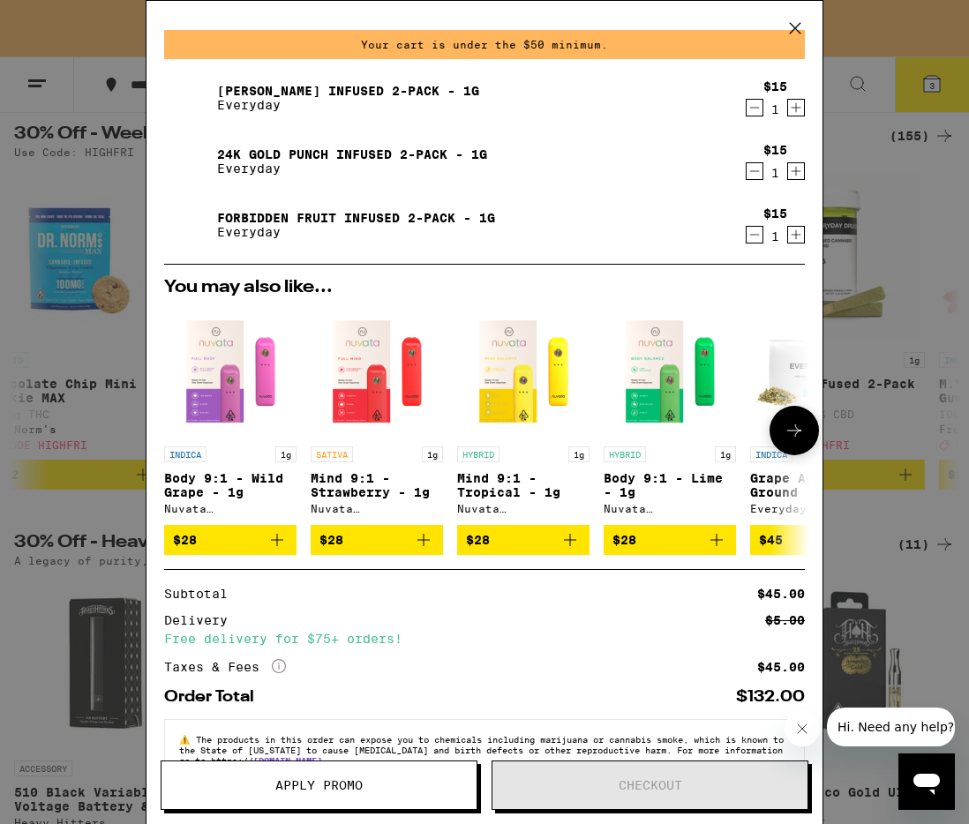
scroll to position [18, 0]
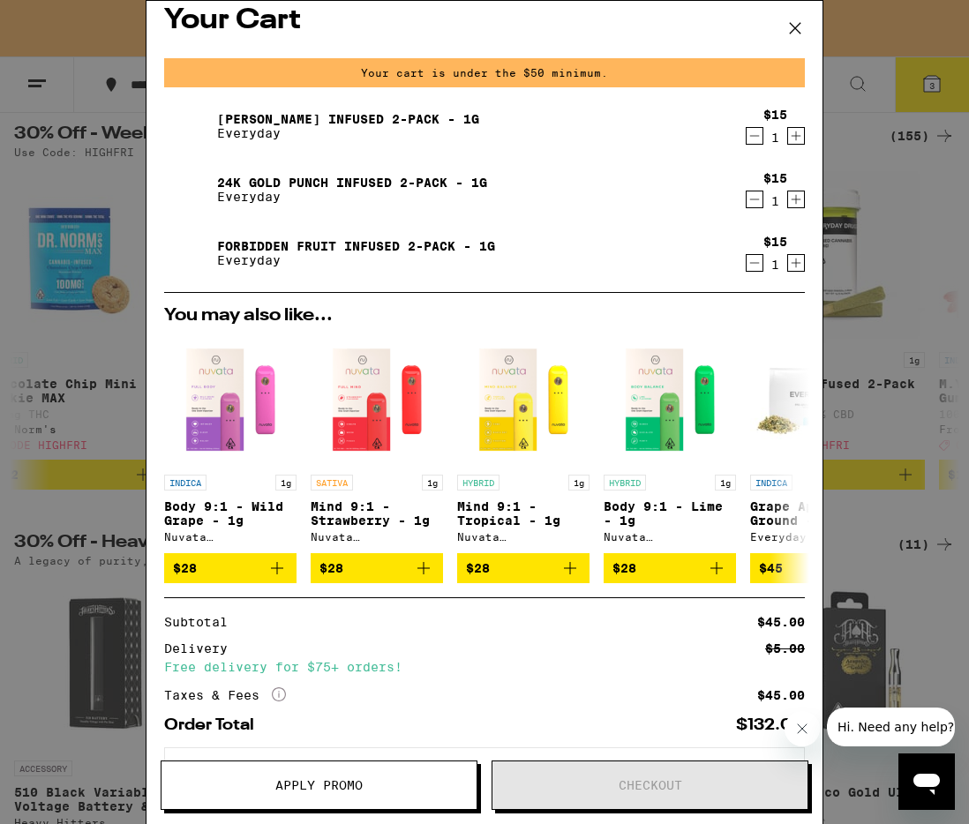
click at [799, 24] on icon at bounding box center [795, 28] width 11 height 11
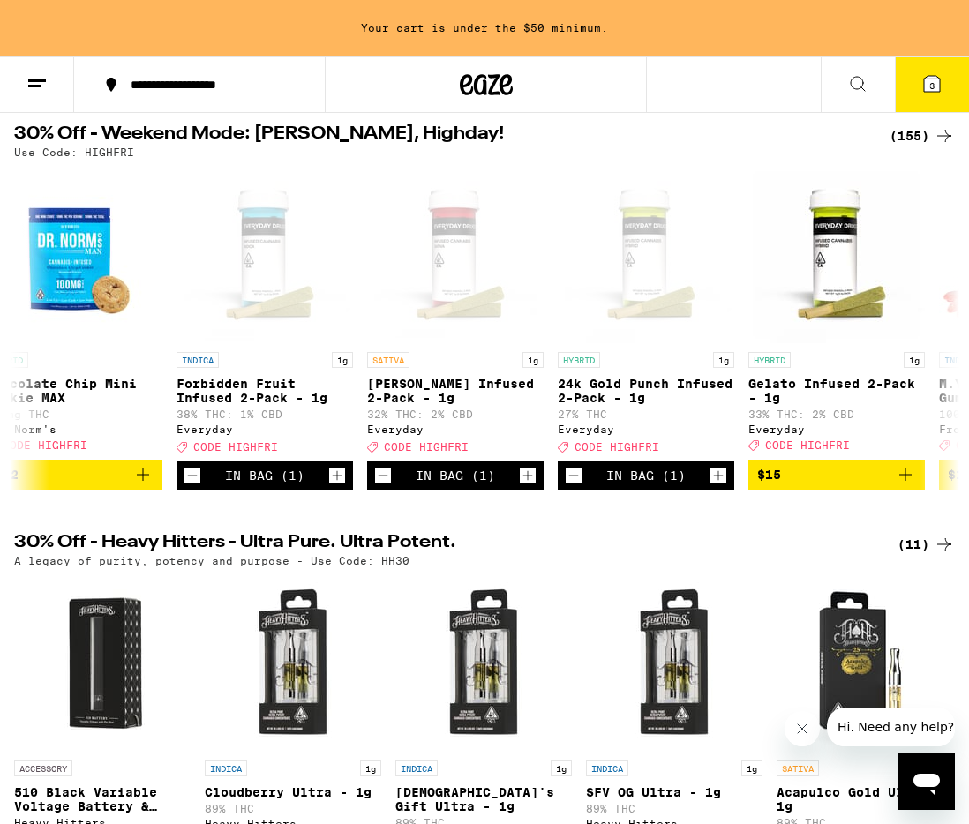
click at [932, 88] on span "3" at bounding box center [932, 85] width 5 height 11
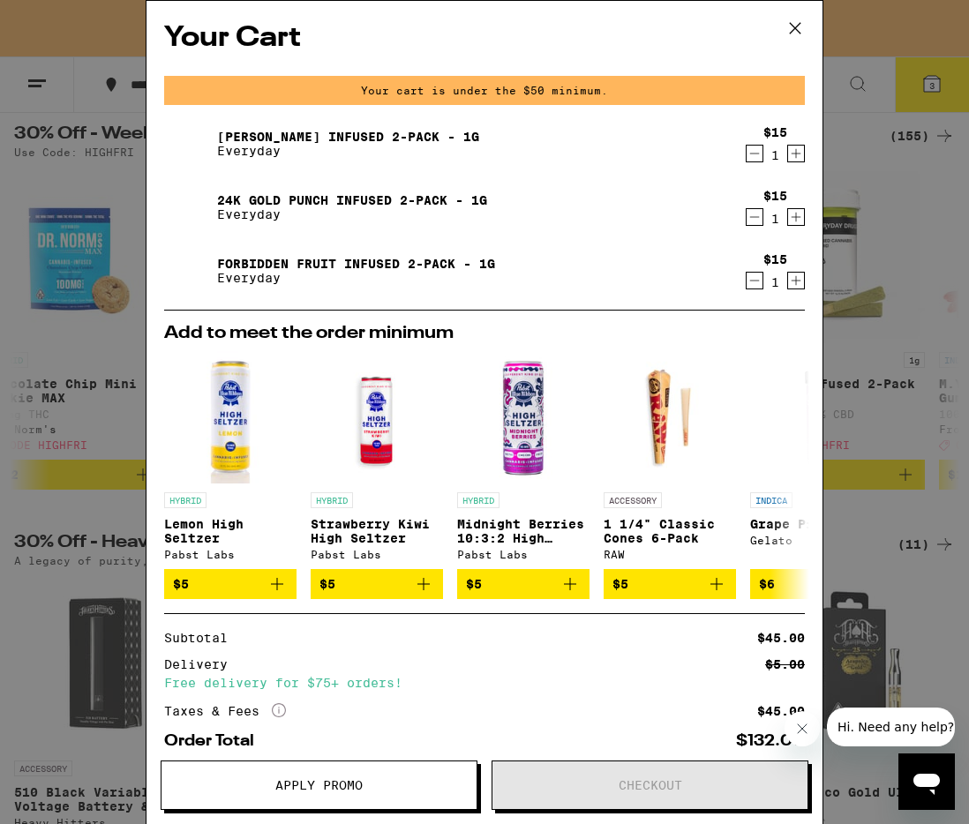
scroll to position [99, 0]
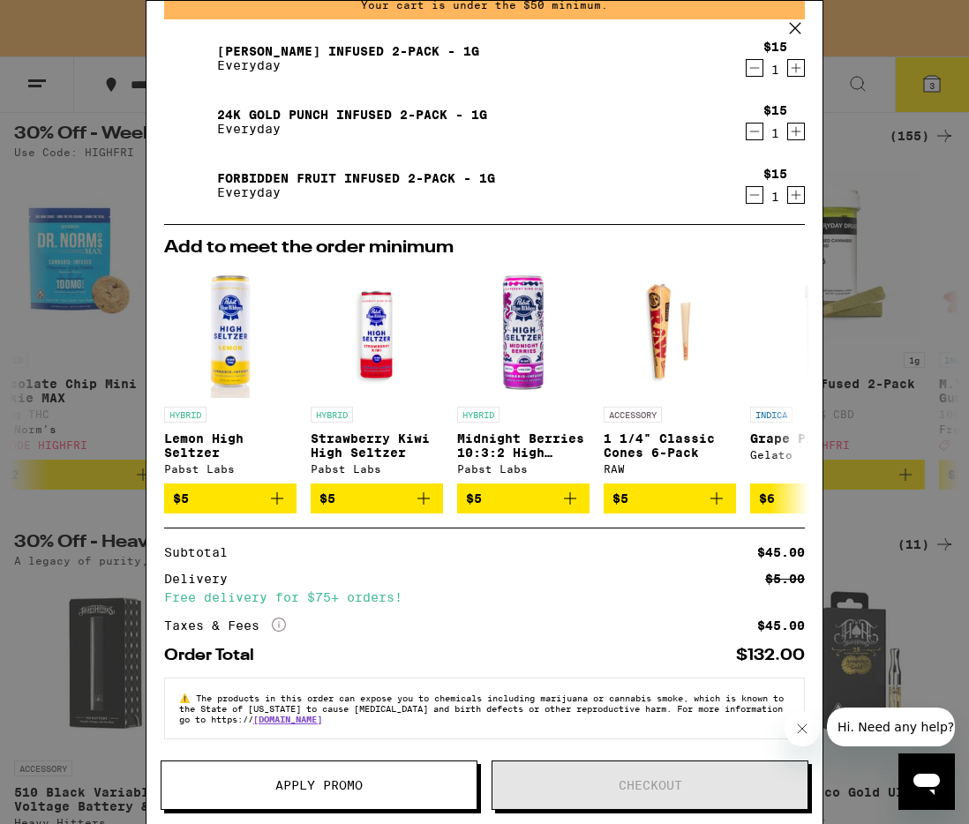
click at [333, 779] on span "Apply Promo" at bounding box center [318, 785] width 87 height 12
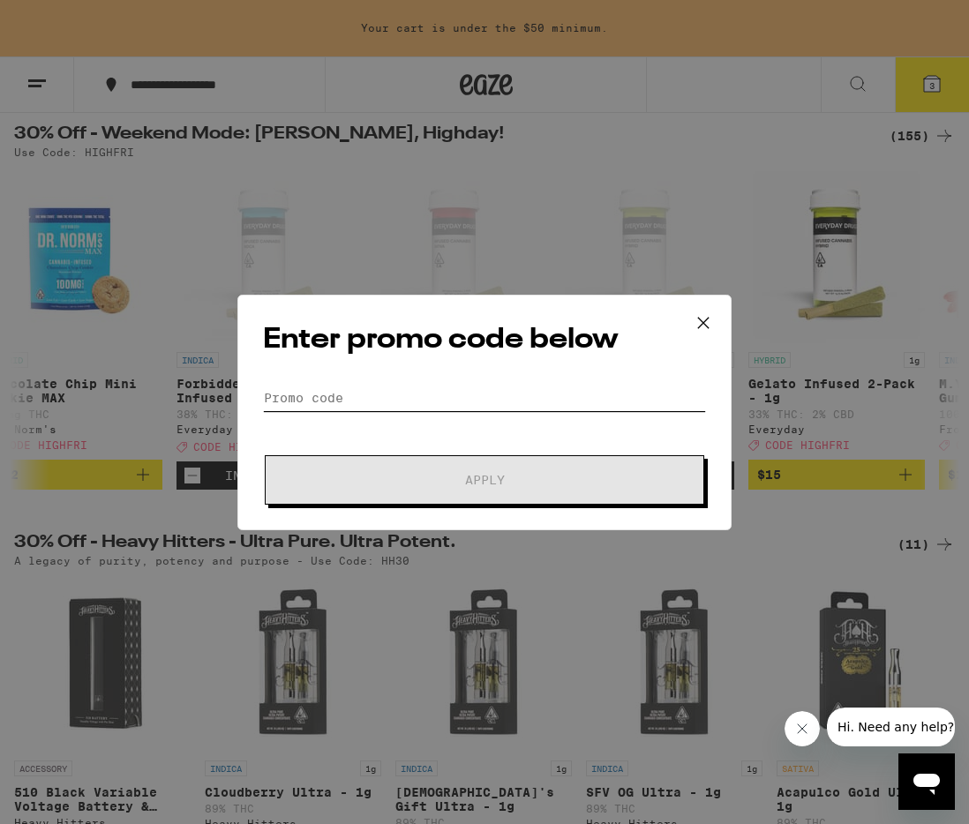
click at [334, 397] on input "Promo Code" at bounding box center [484, 398] width 443 height 26
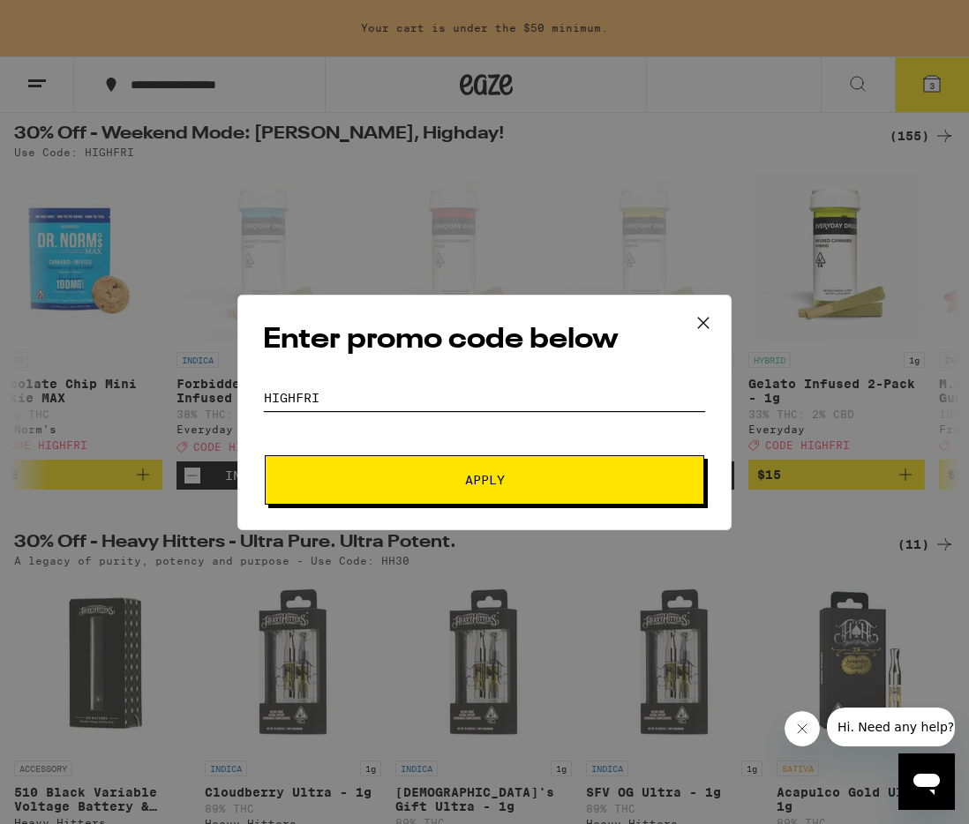
type input "highfri"
click at [265, 455] on button "Apply" at bounding box center [485, 479] width 440 height 49
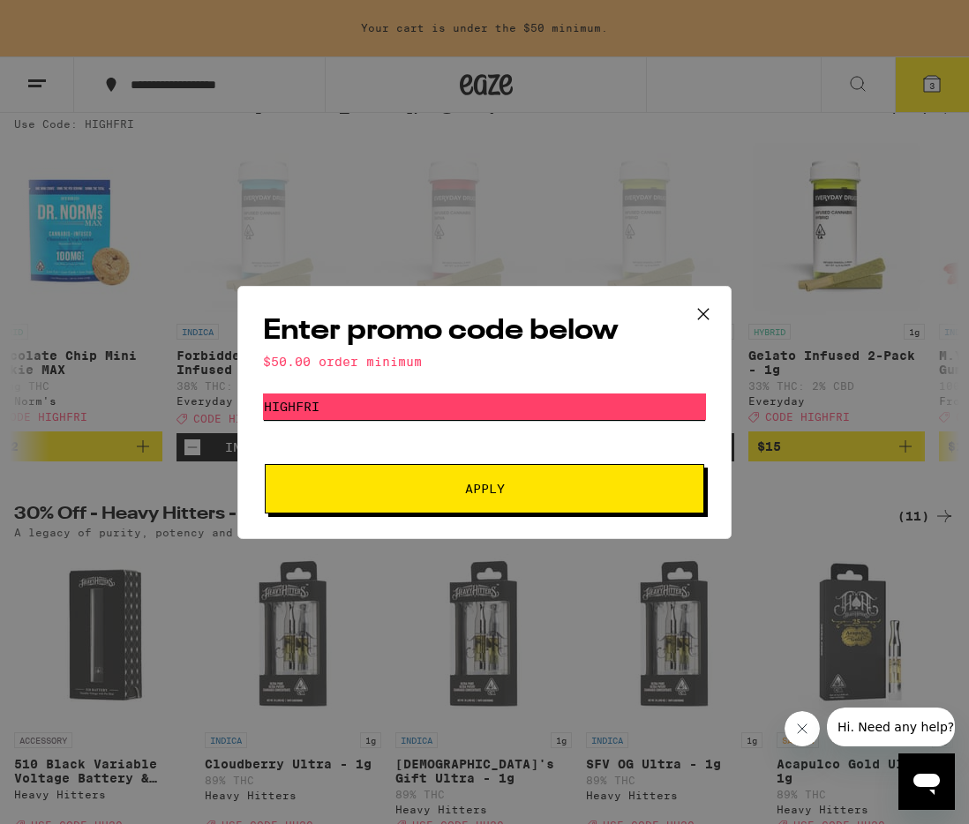
scroll to position [198, 0]
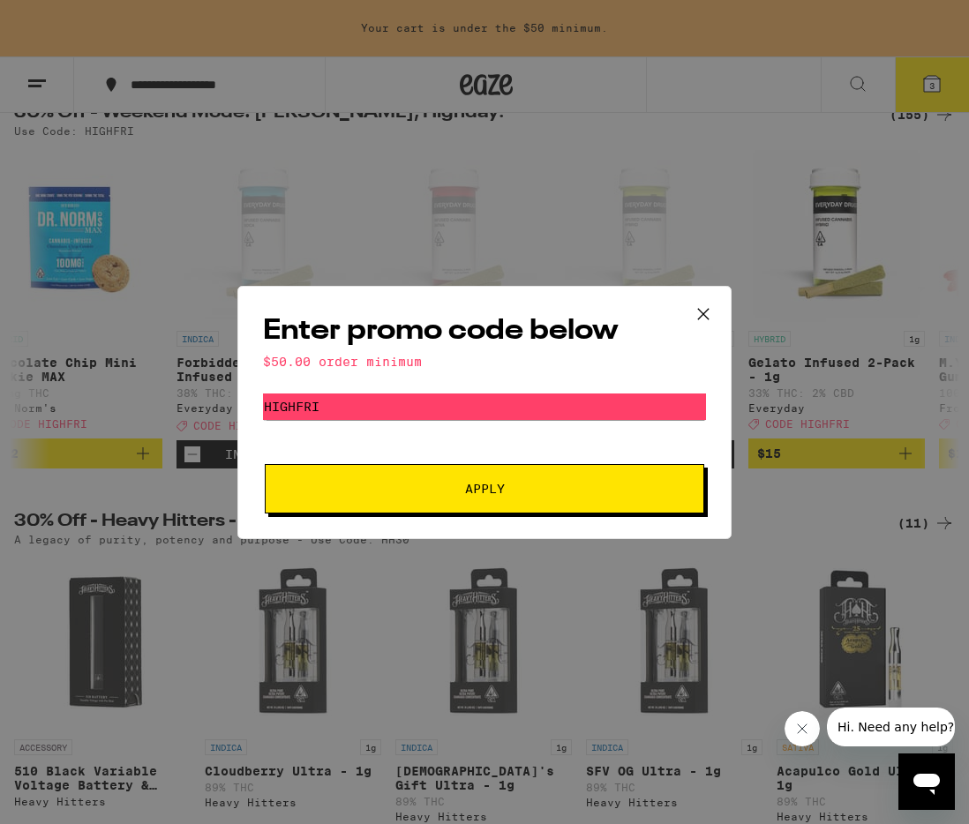
click at [704, 308] on icon at bounding box center [703, 314] width 26 height 26
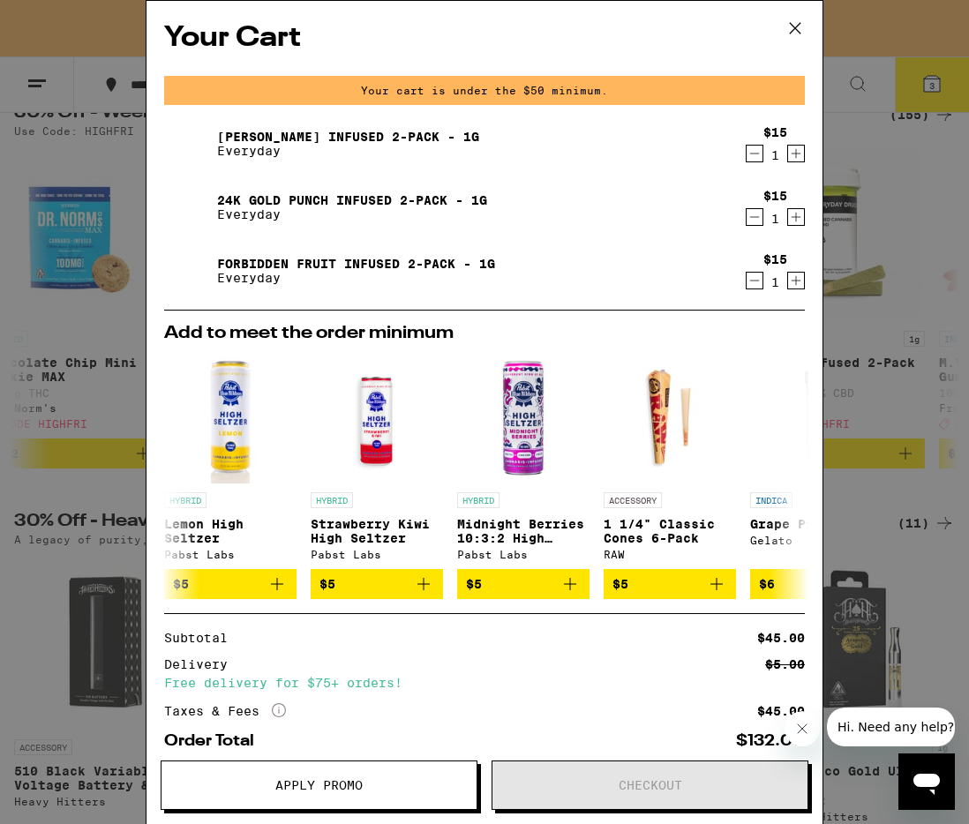
scroll to position [177, 0]
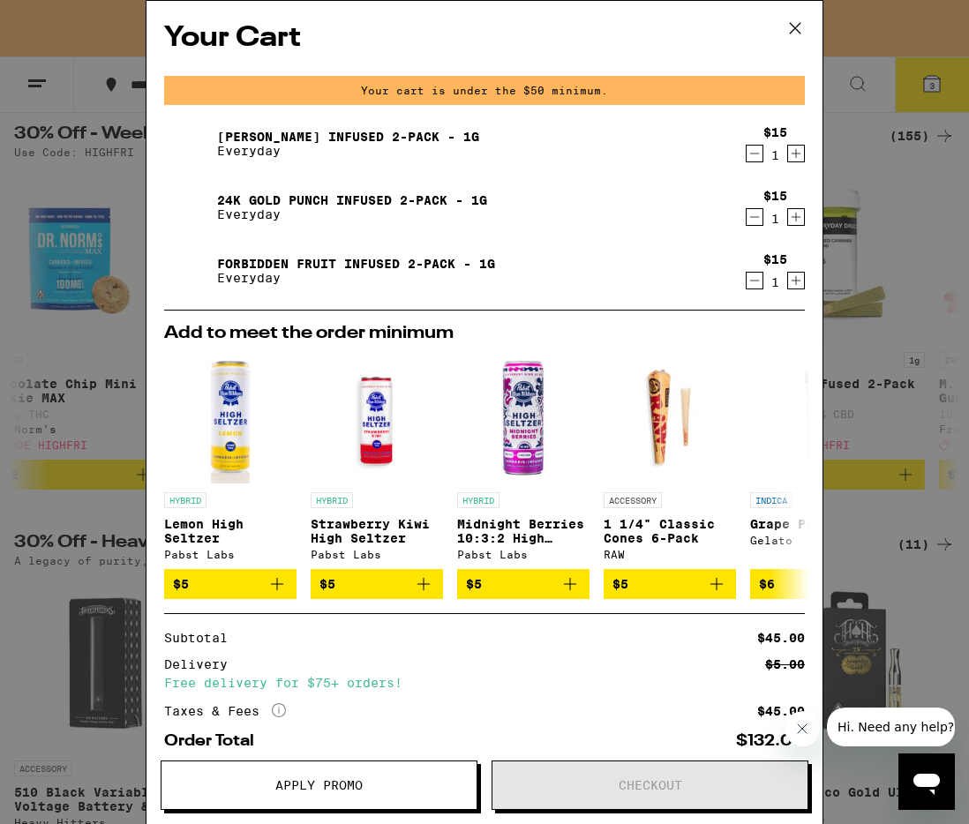
click at [796, 282] on icon "Increment" at bounding box center [796, 280] width 16 height 21
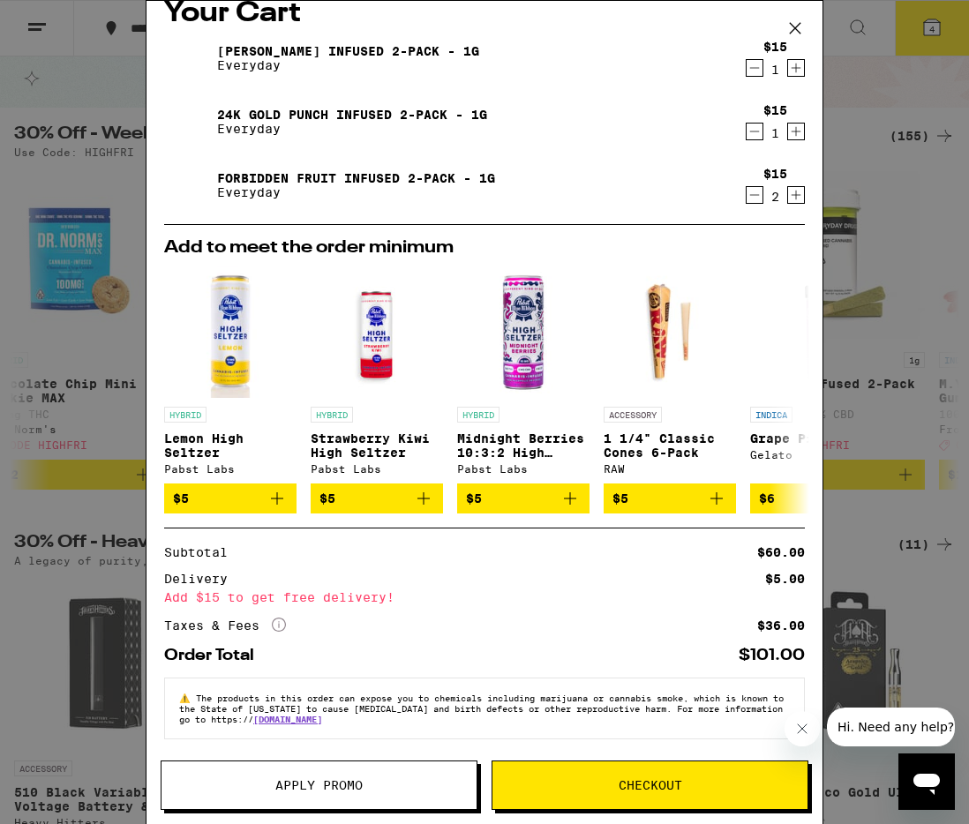
scroll to position [38, 0]
click at [806, 723] on icon "Close message from company" at bounding box center [802, 729] width 14 height 14
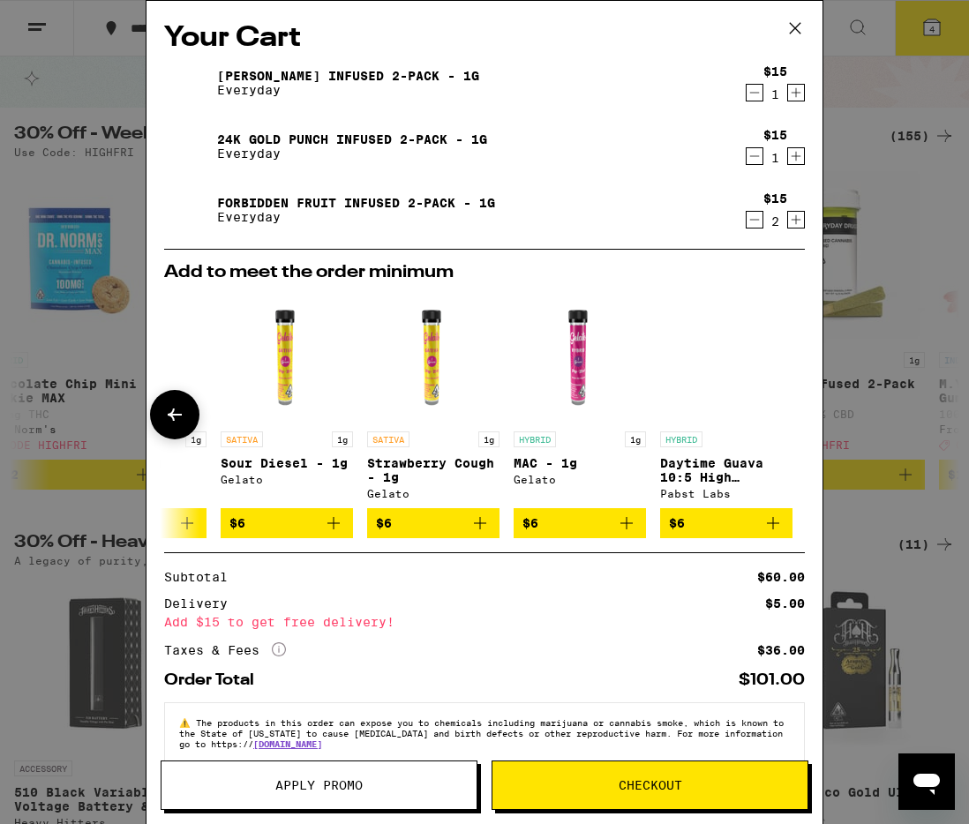
scroll to position [0, 824]
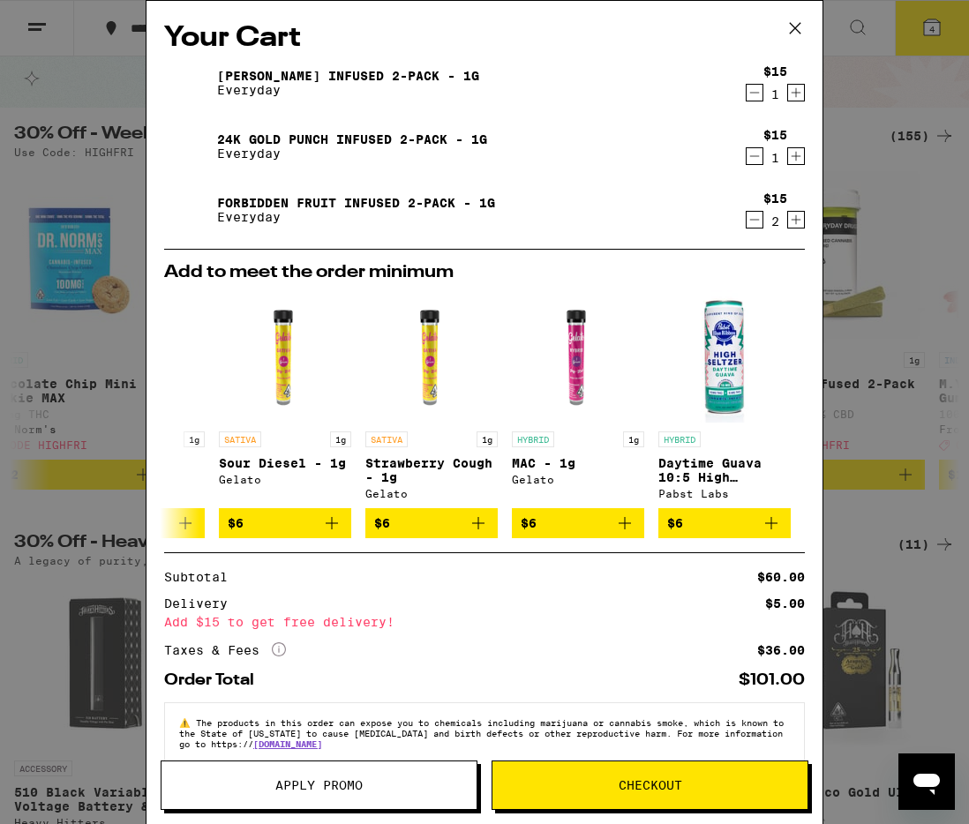
click at [796, 32] on icon at bounding box center [795, 28] width 26 height 26
